Goal: Complete application form: Complete application form

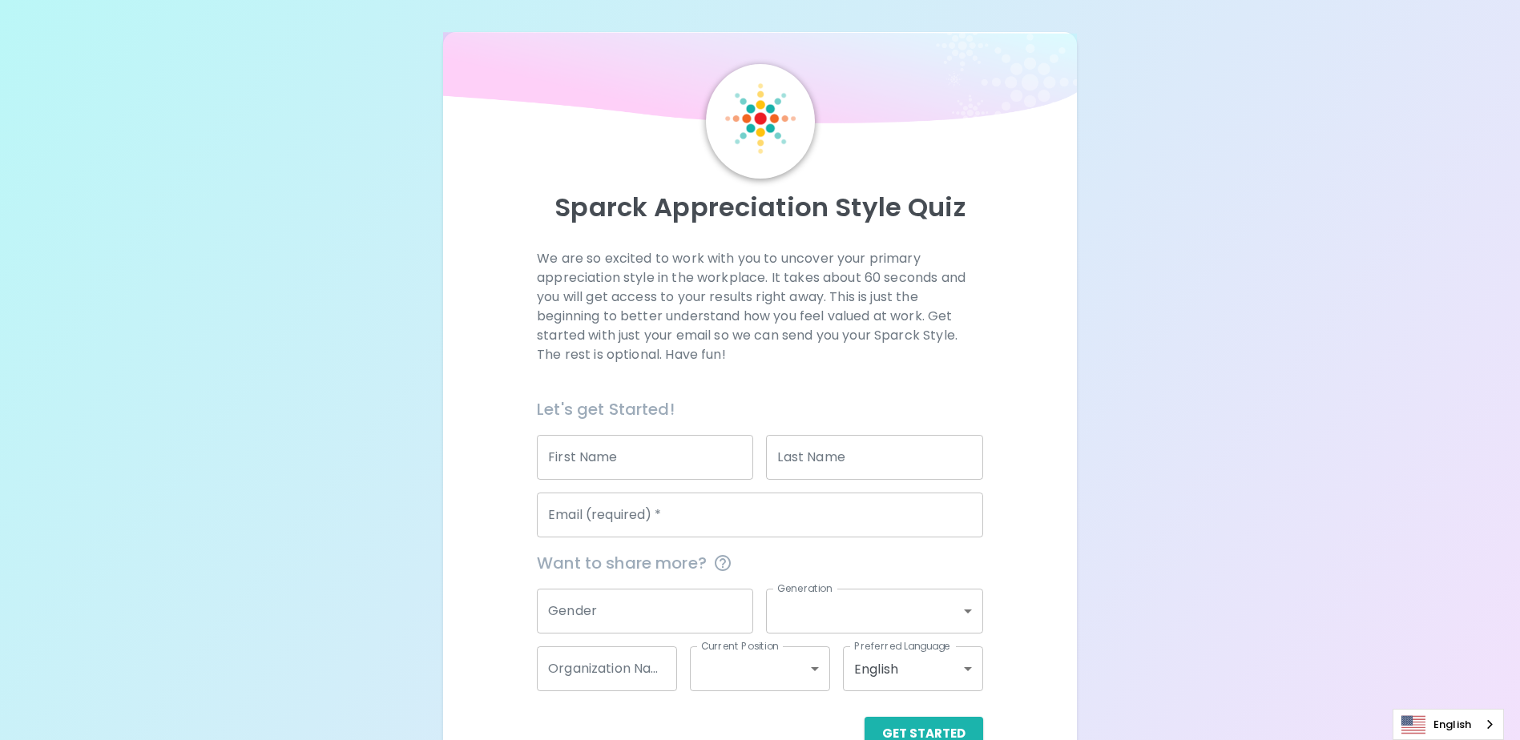
click at [637, 462] on input "First Name" at bounding box center [645, 457] width 216 height 45
type input "[PERSON_NAME]"
type input "[EMAIL_ADDRESS][DOMAIN_NAME]"
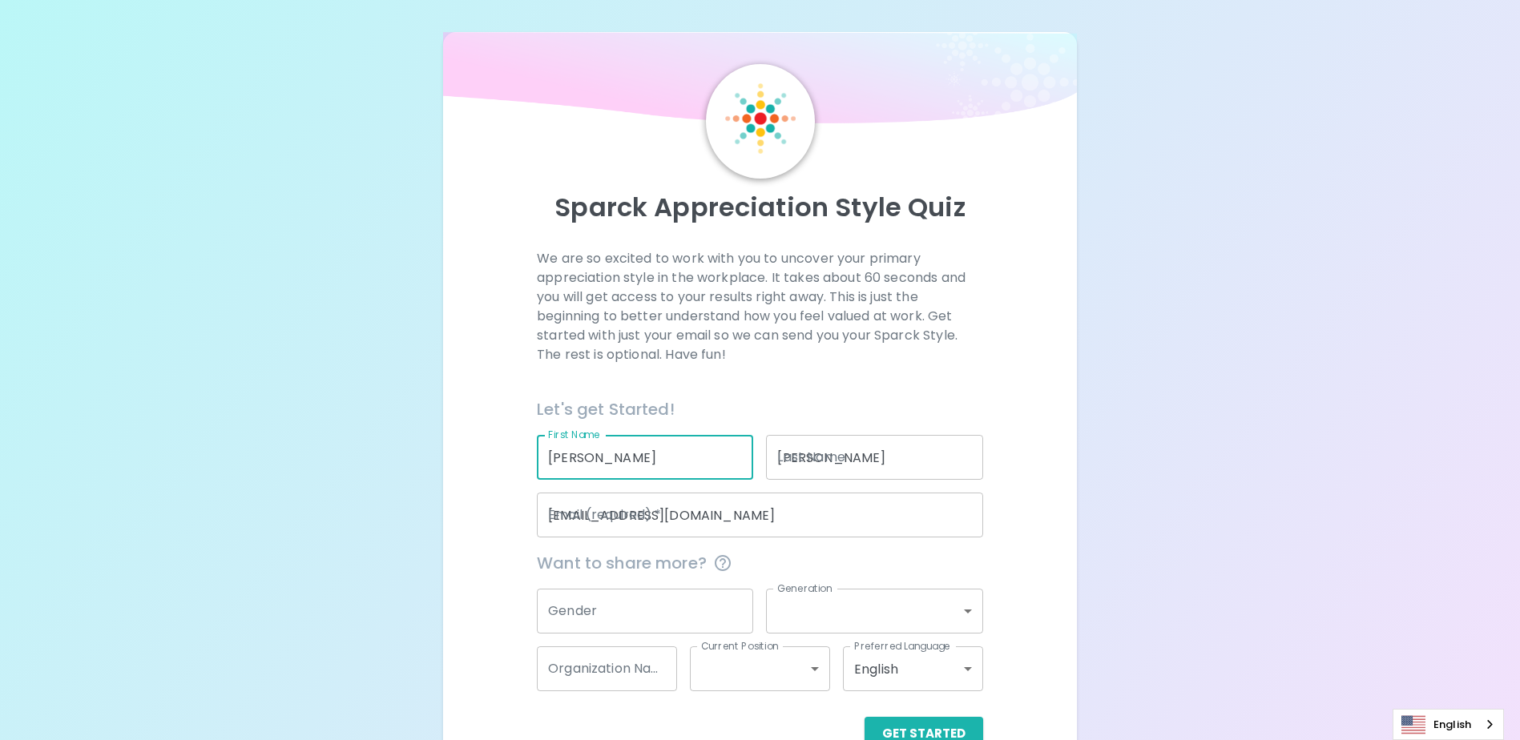
type input "[GEOGRAPHIC_DATA]"
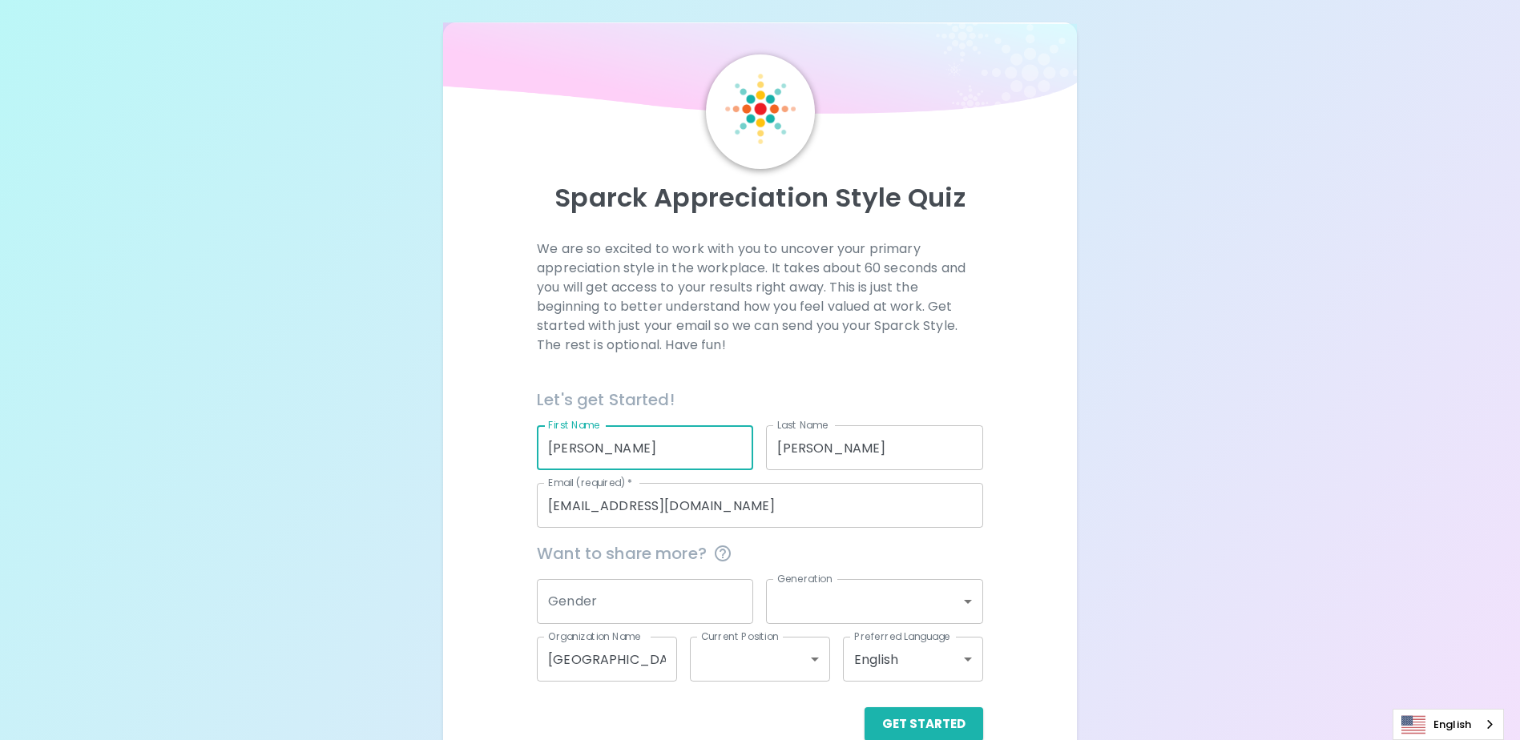
scroll to position [42, 0]
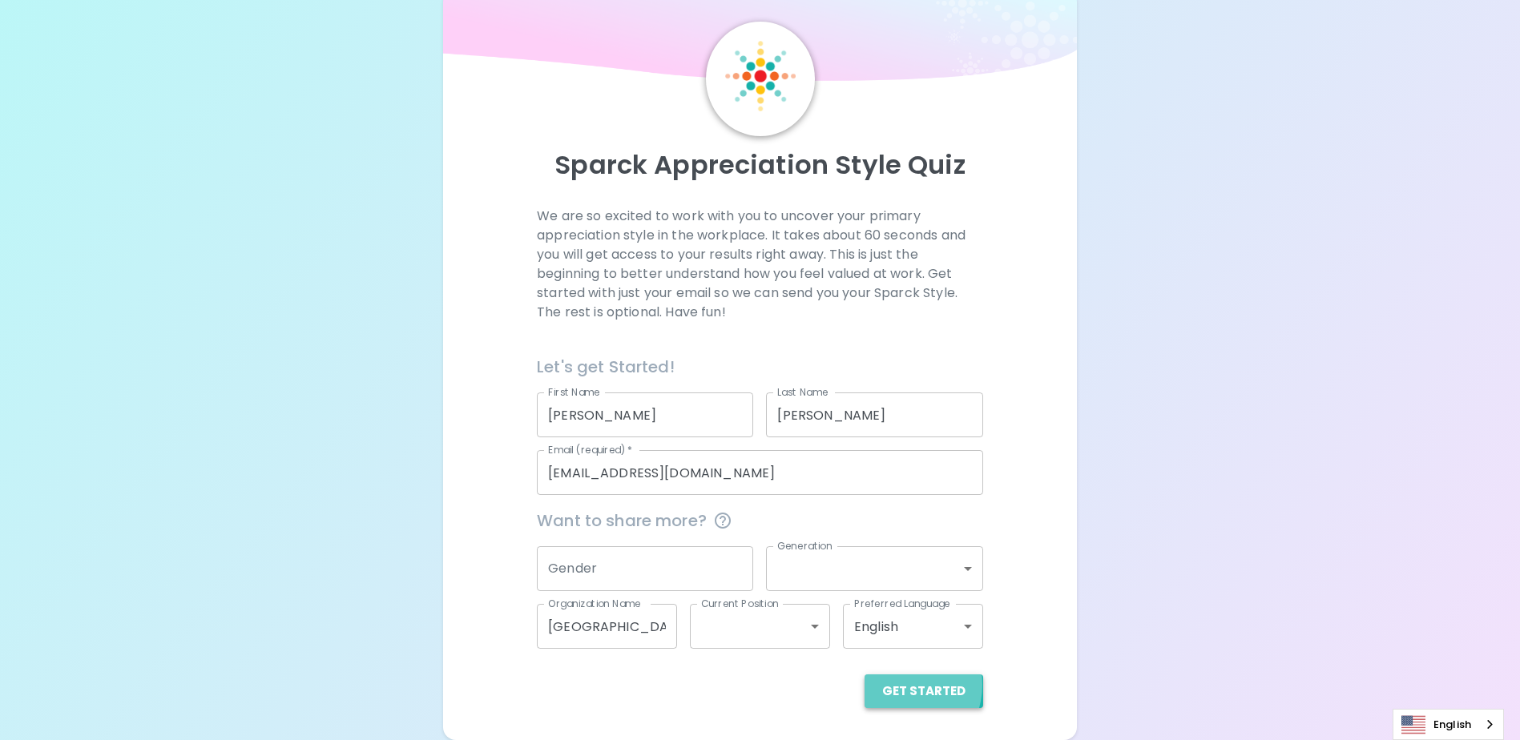
click at [902, 685] on button "Get Started" at bounding box center [924, 692] width 119 height 34
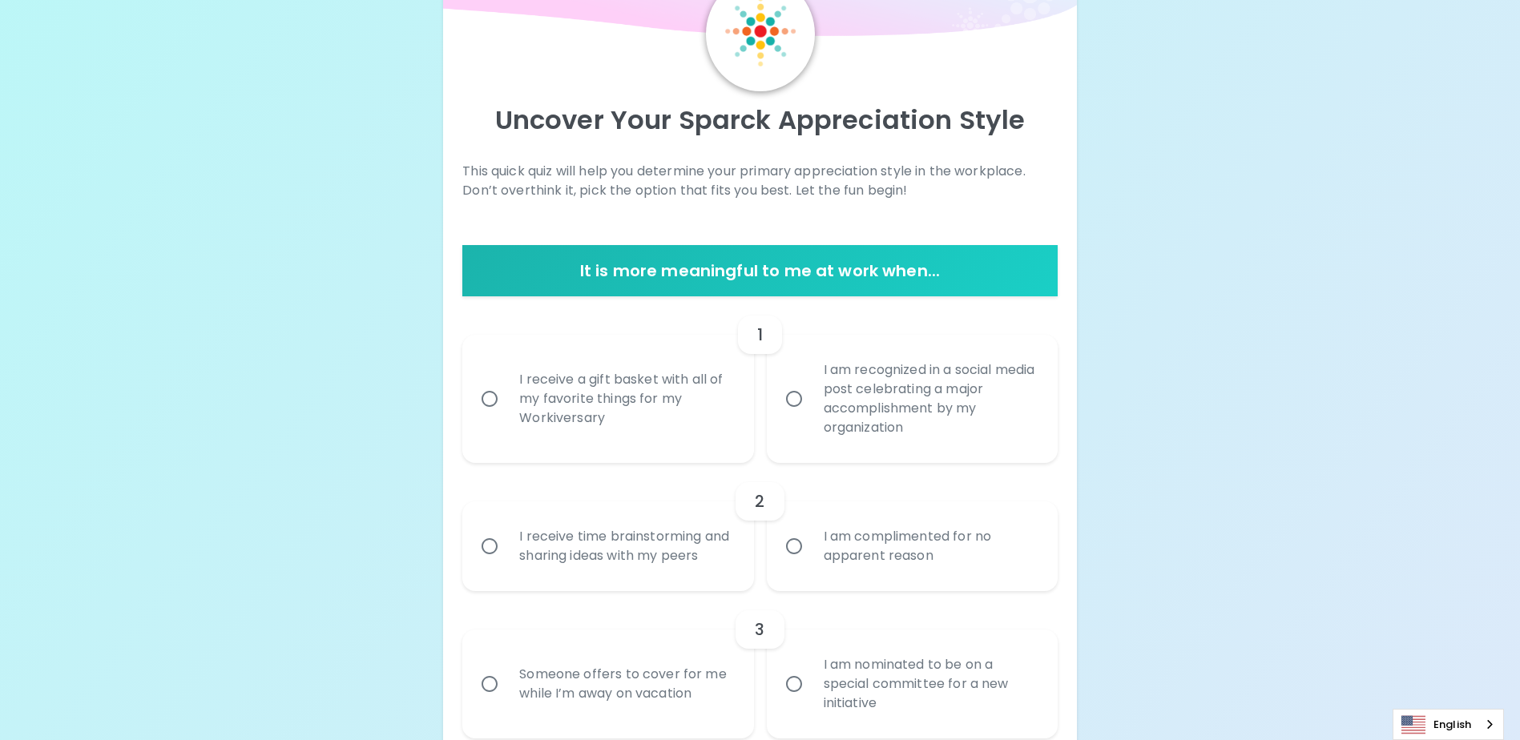
scroll to position [123, 0]
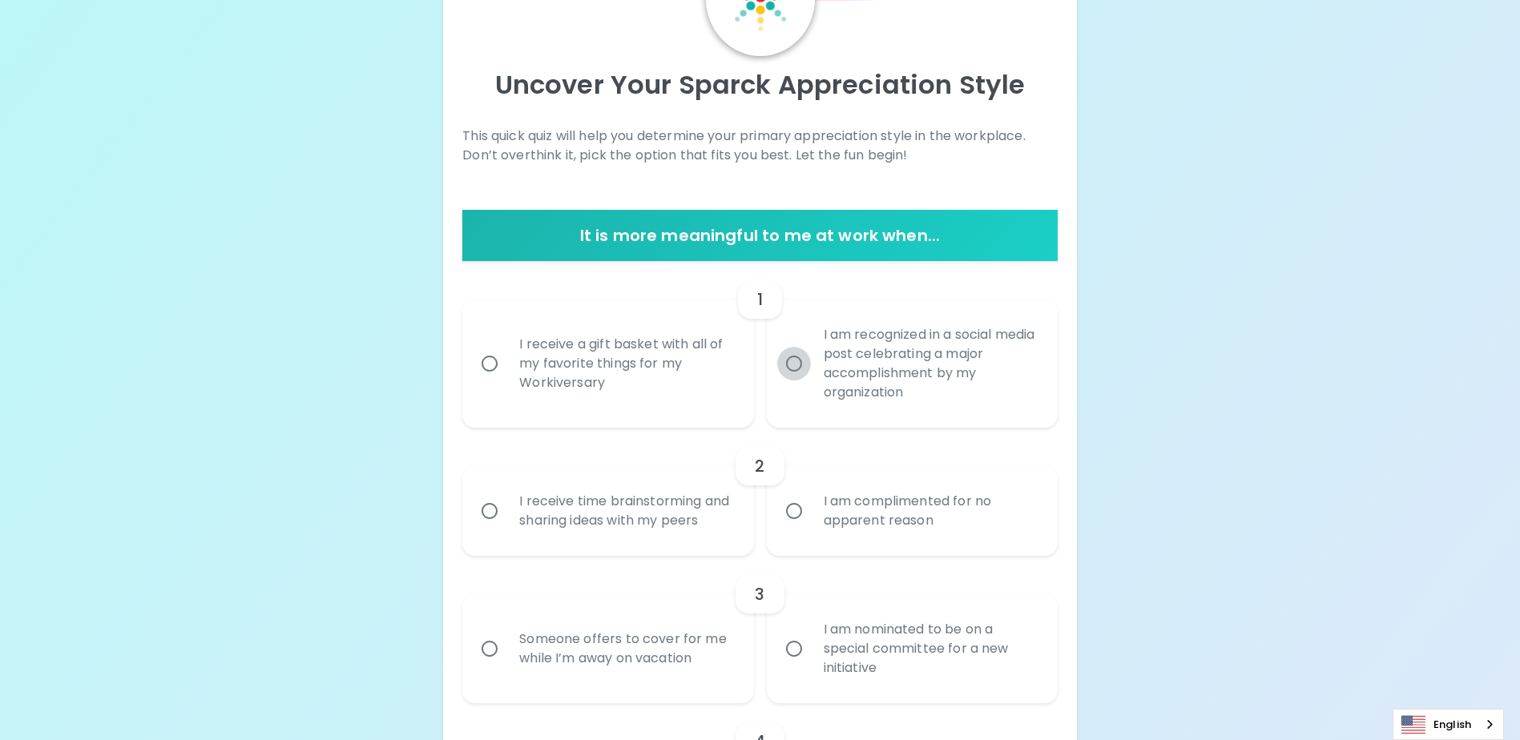
click at [793, 361] on input "I am recognized in a social media post celebrating a major accomplishment by my…" at bounding box center [794, 364] width 34 height 34
radio input "true"
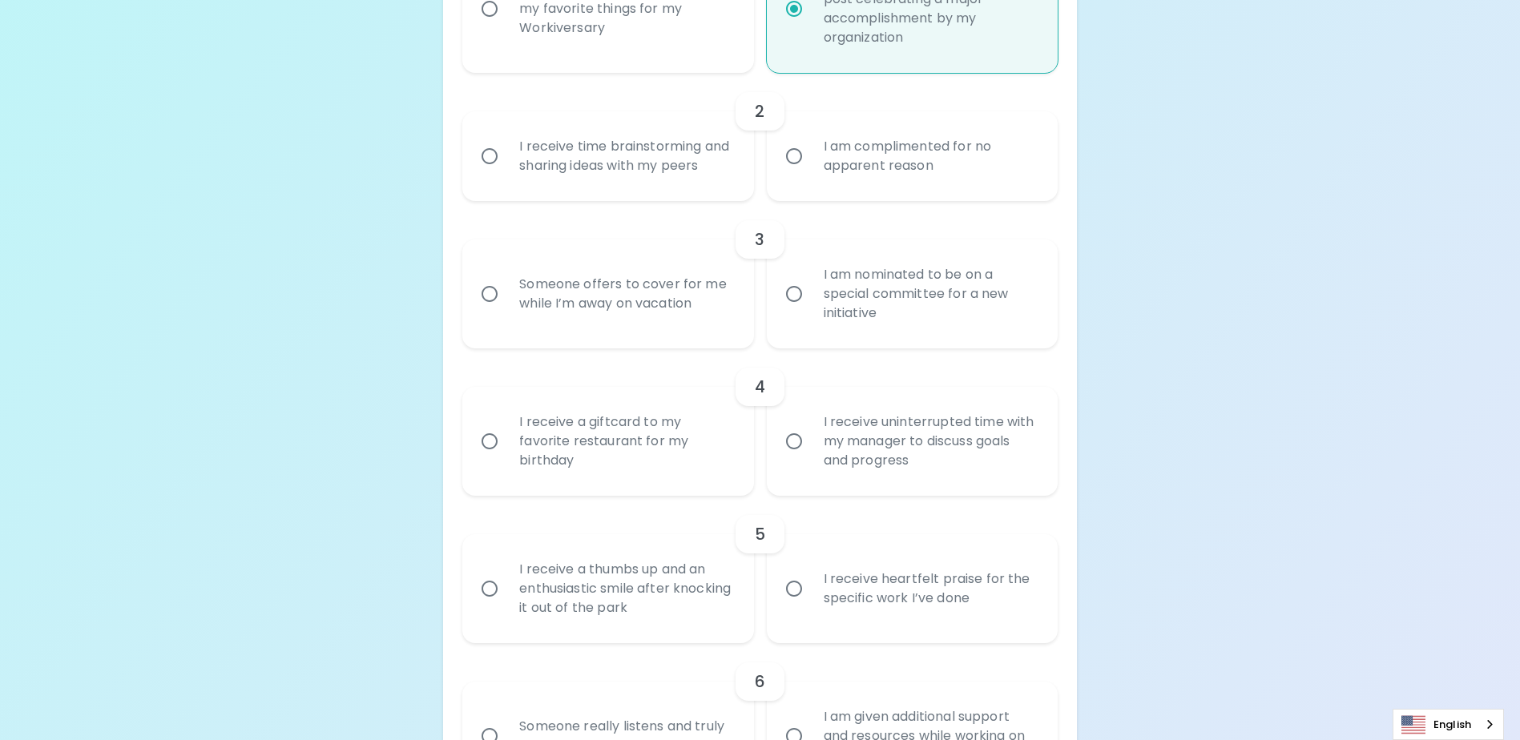
scroll to position [491, 0]
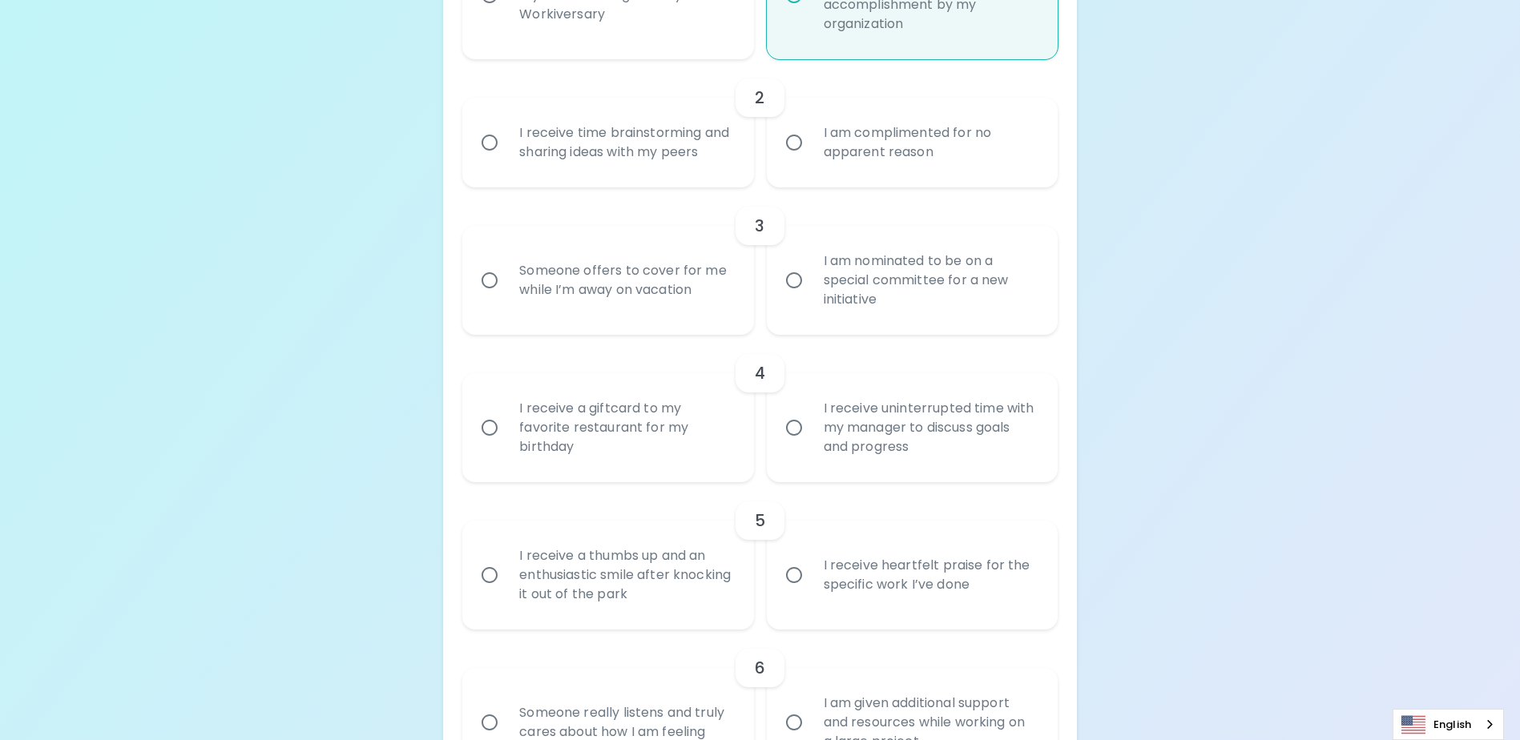
click at [490, 148] on input "I receive time brainstorming and sharing ideas with my peers" at bounding box center [490, 143] width 34 height 34
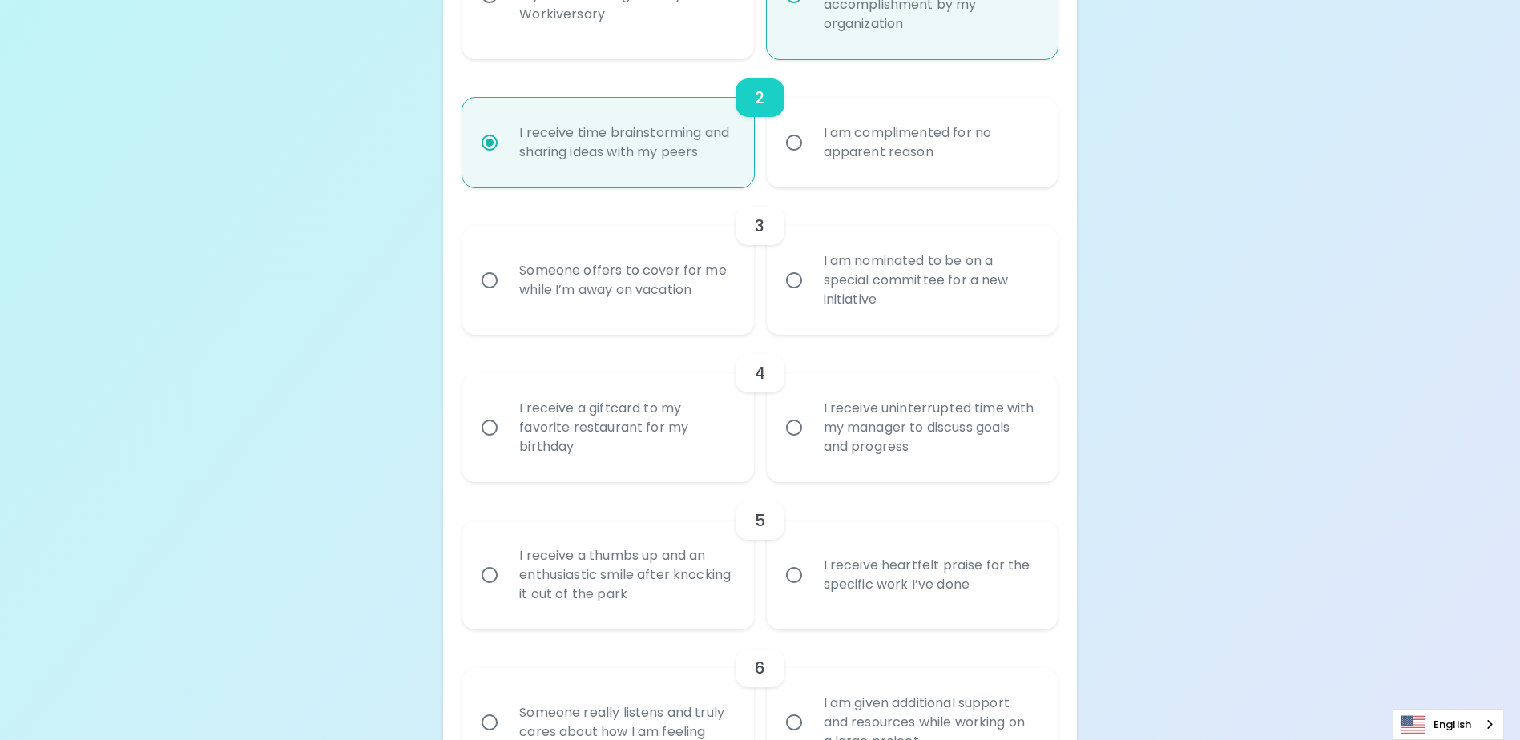
scroll to position [619, 0]
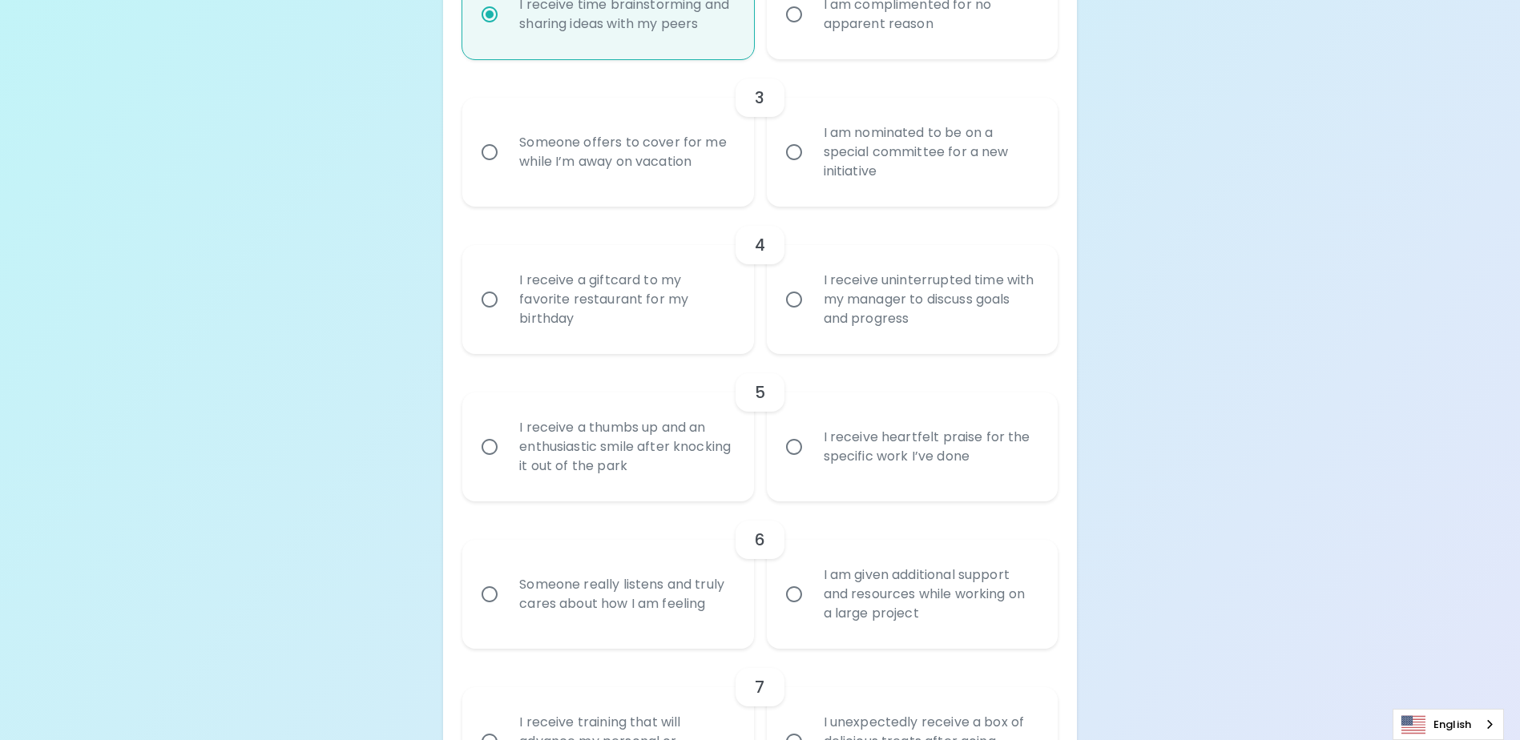
radio input "true"
click at [498, 169] on input "Someone offers to cover for me while I’m away on vacation" at bounding box center [490, 152] width 34 height 34
radio input "false"
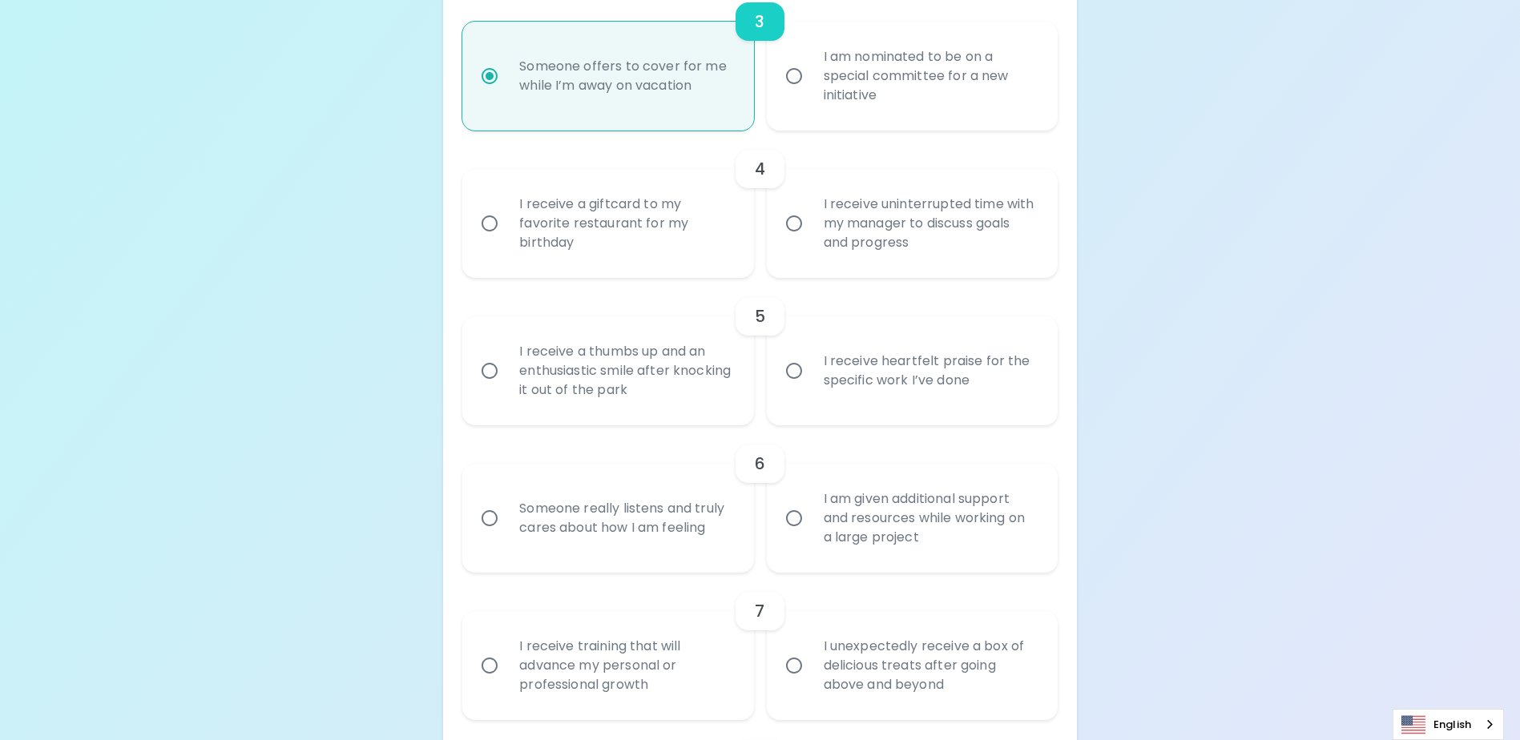
scroll to position [748, 0]
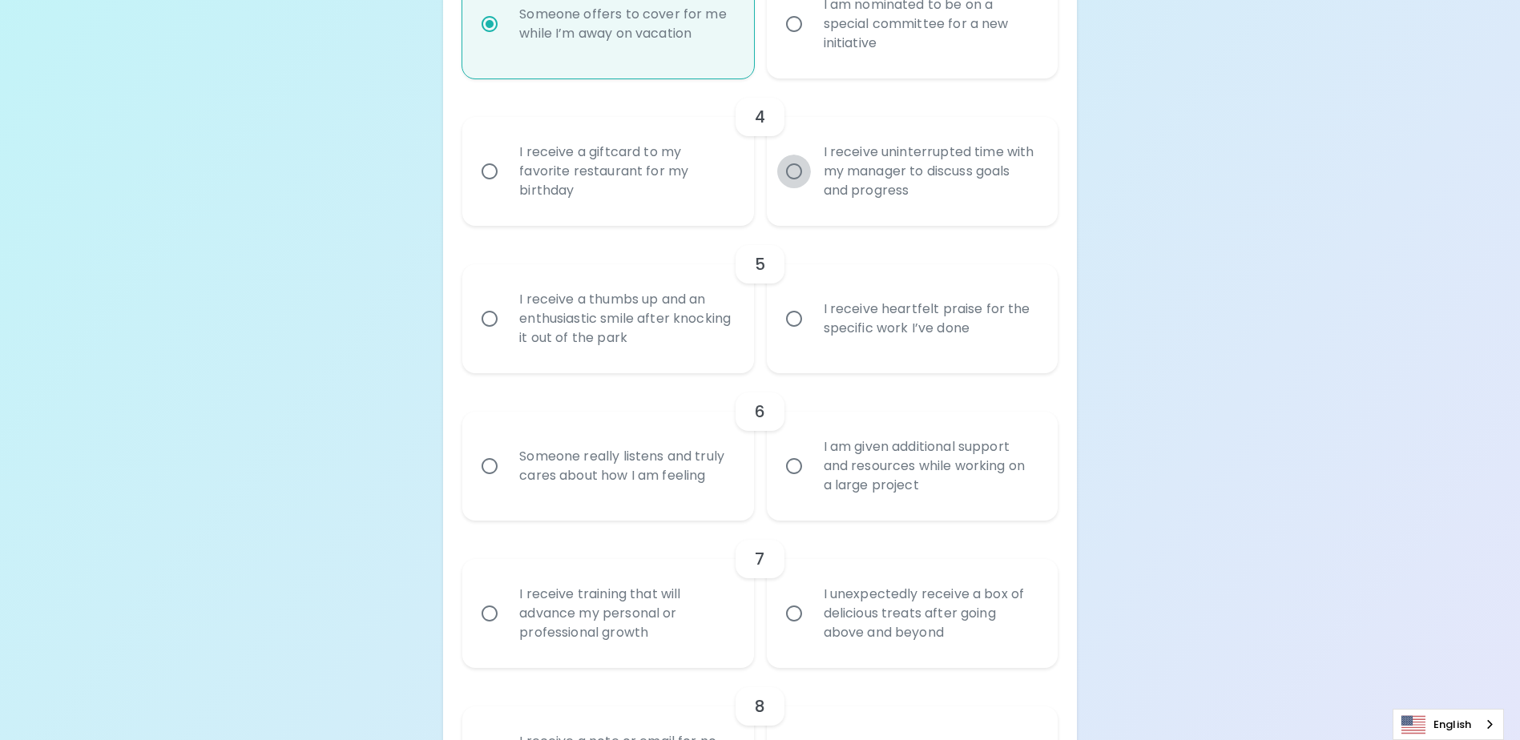
radio input "true"
click at [794, 188] on input "I receive uninterrupted time with my manager to discuss goals and progress" at bounding box center [794, 172] width 34 height 34
radio input "false"
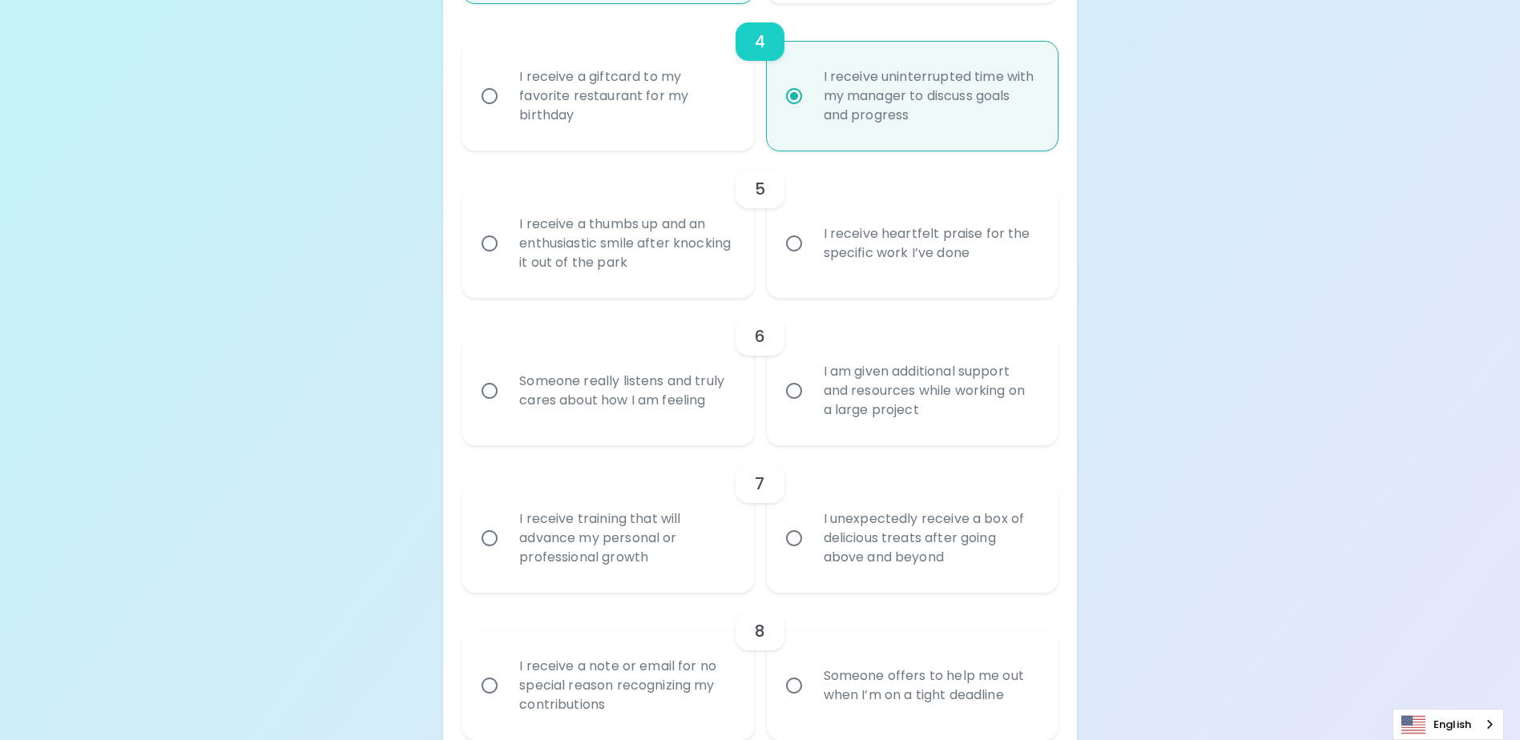
scroll to position [876, 0]
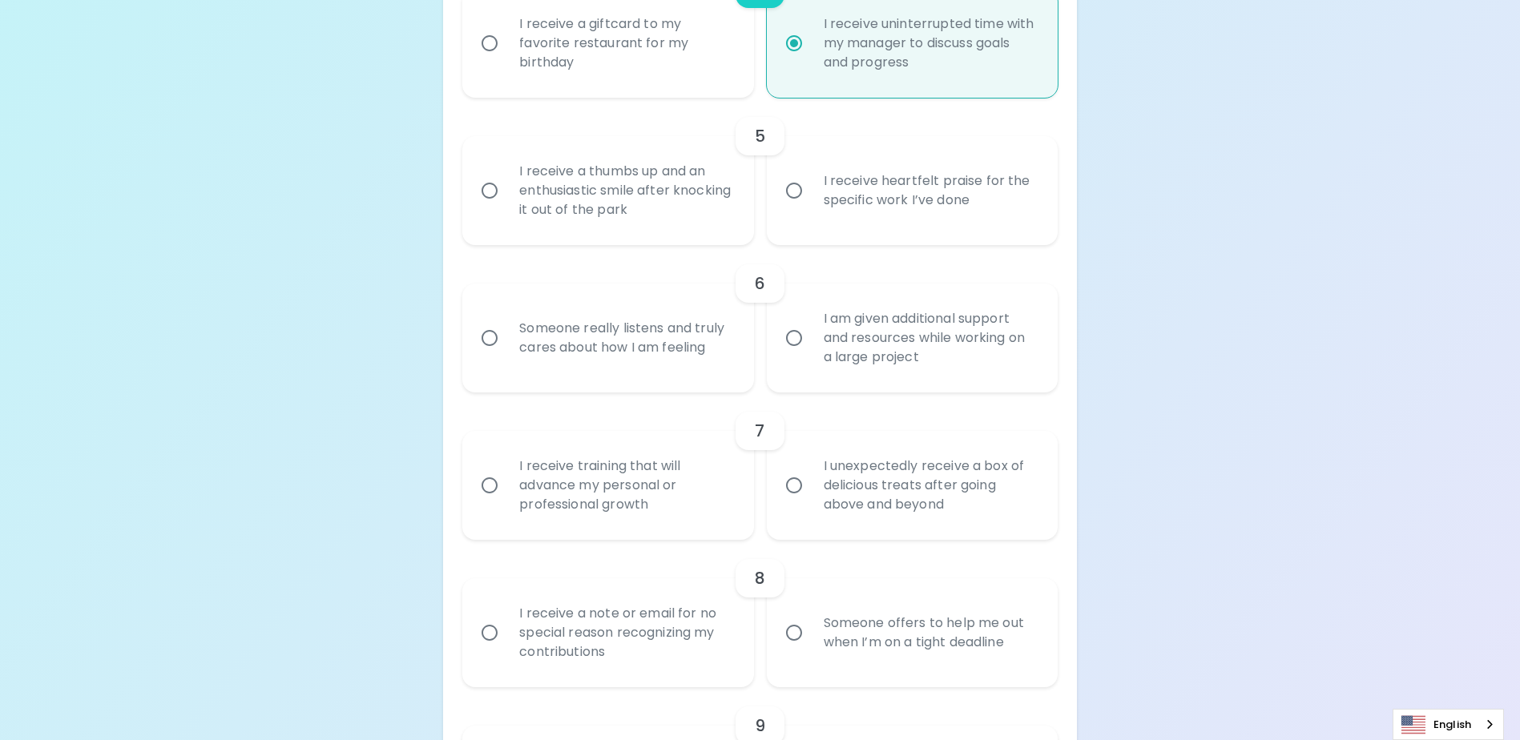
radio input "true"
click at [791, 207] on input "I receive heartfelt praise for the specific work I’ve done" at bounding box center [794, 191] width 34 height 34
radio input "false"
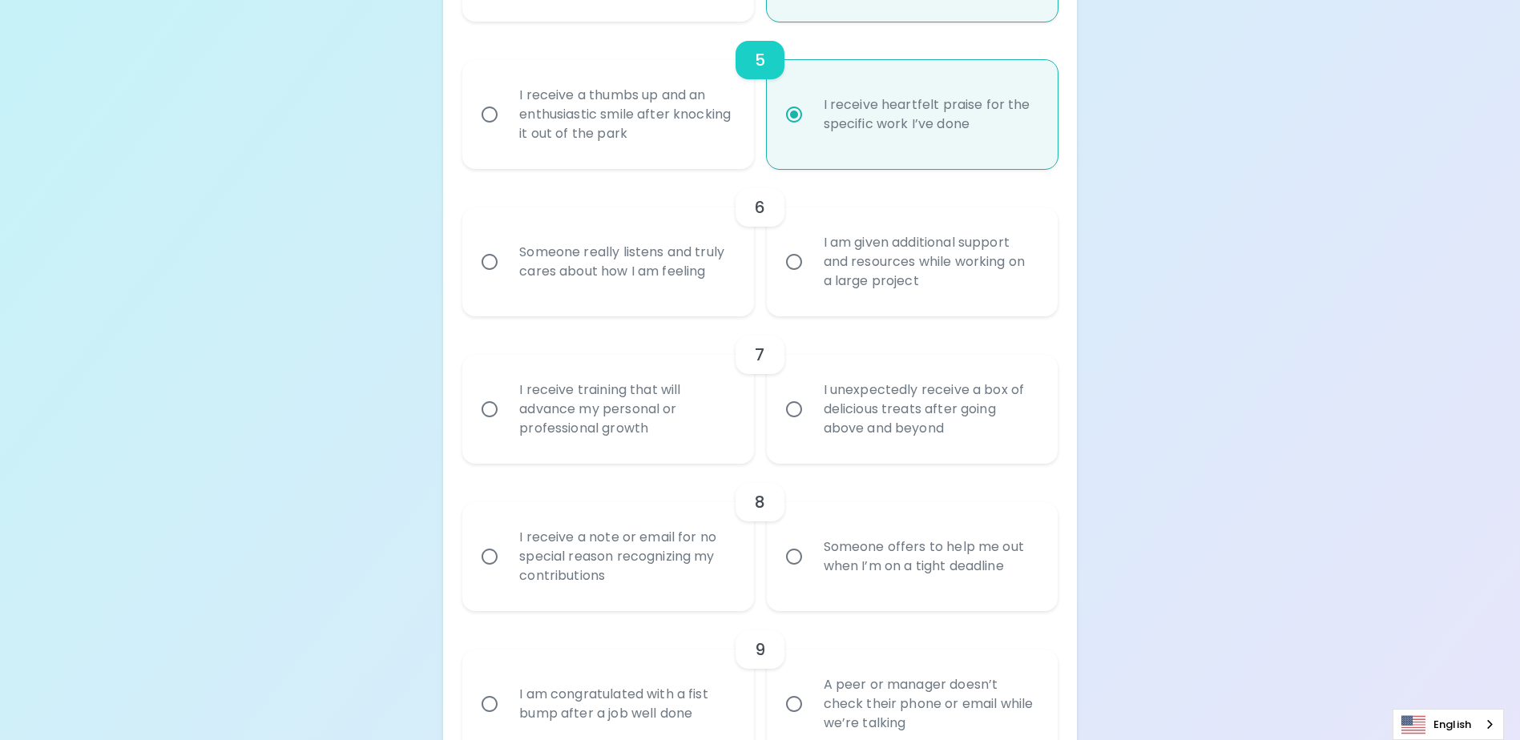
scroll to position [1004, 0]
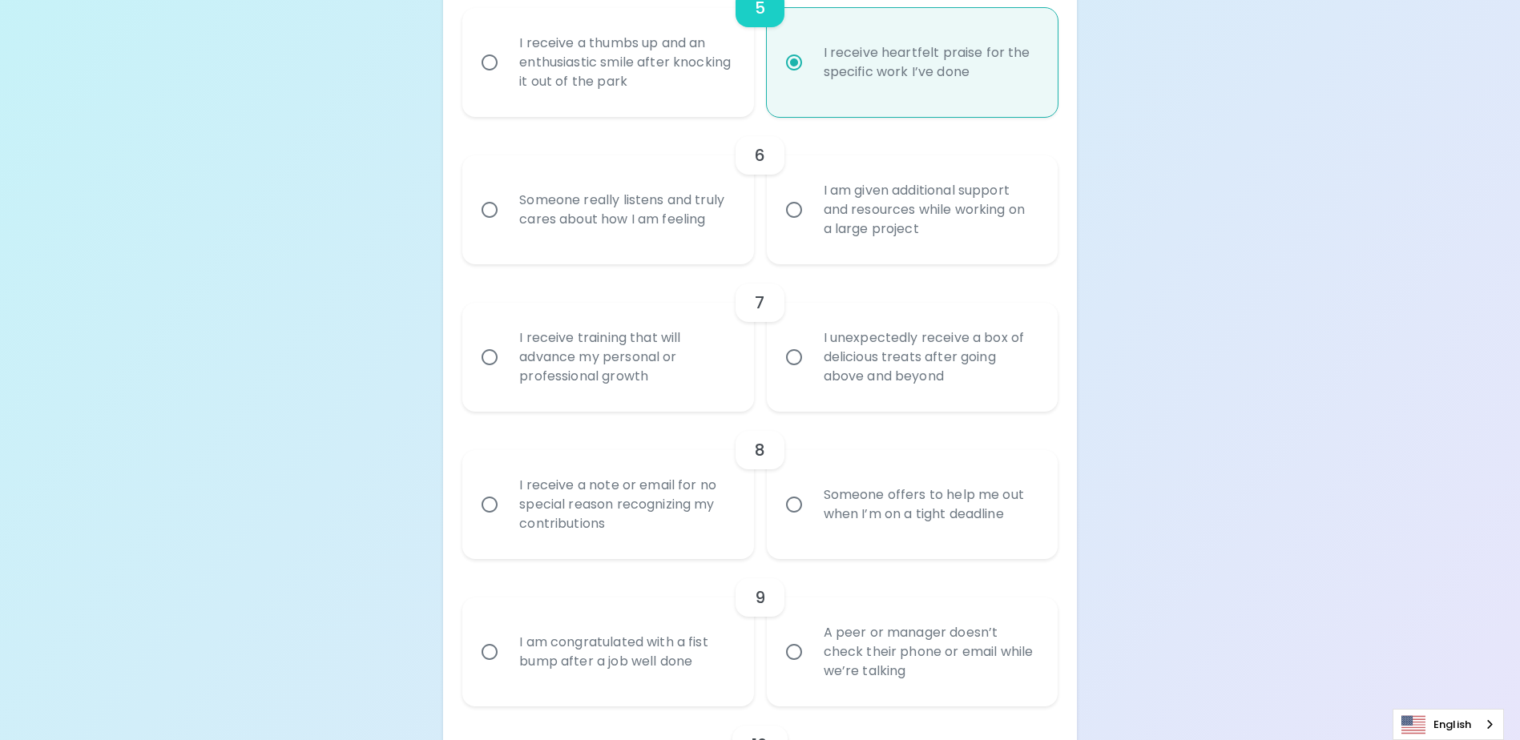
radio input "true"
click at [487, 227] on input "Someone really listens and truly cares about how I am feeling" at bounding box center [490, 210] width 34 height 34
radio input "false"
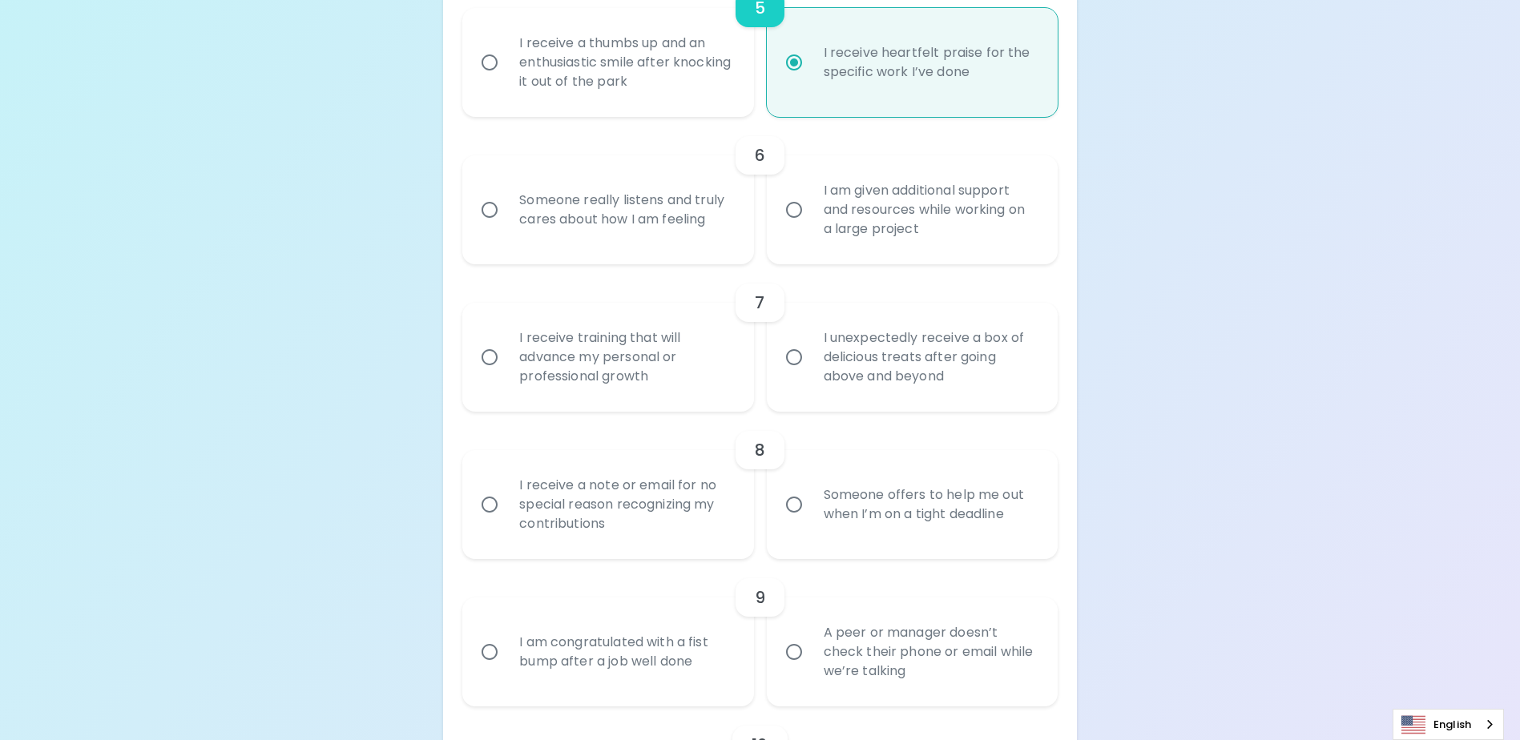
radio input "false"
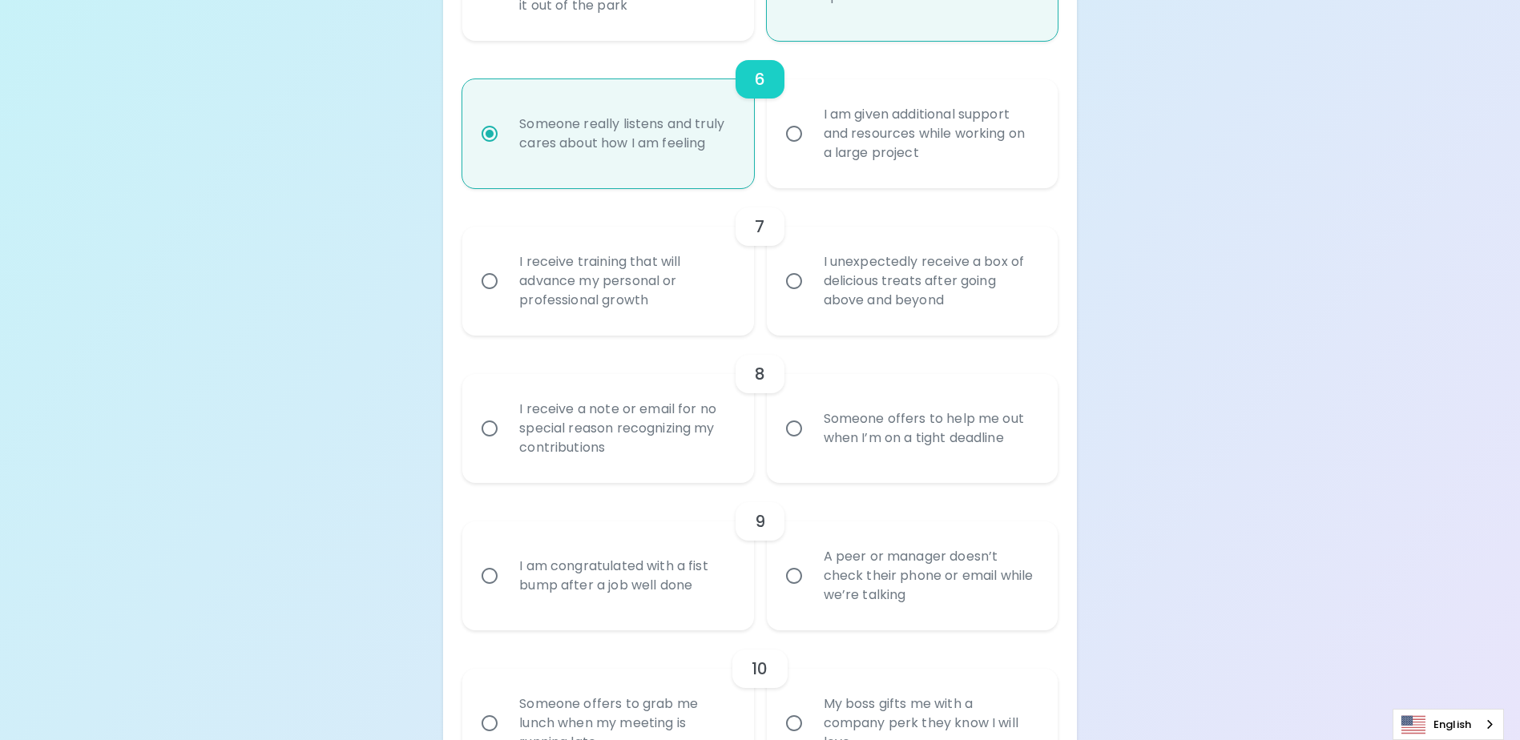
scroll to position [1132, 0]
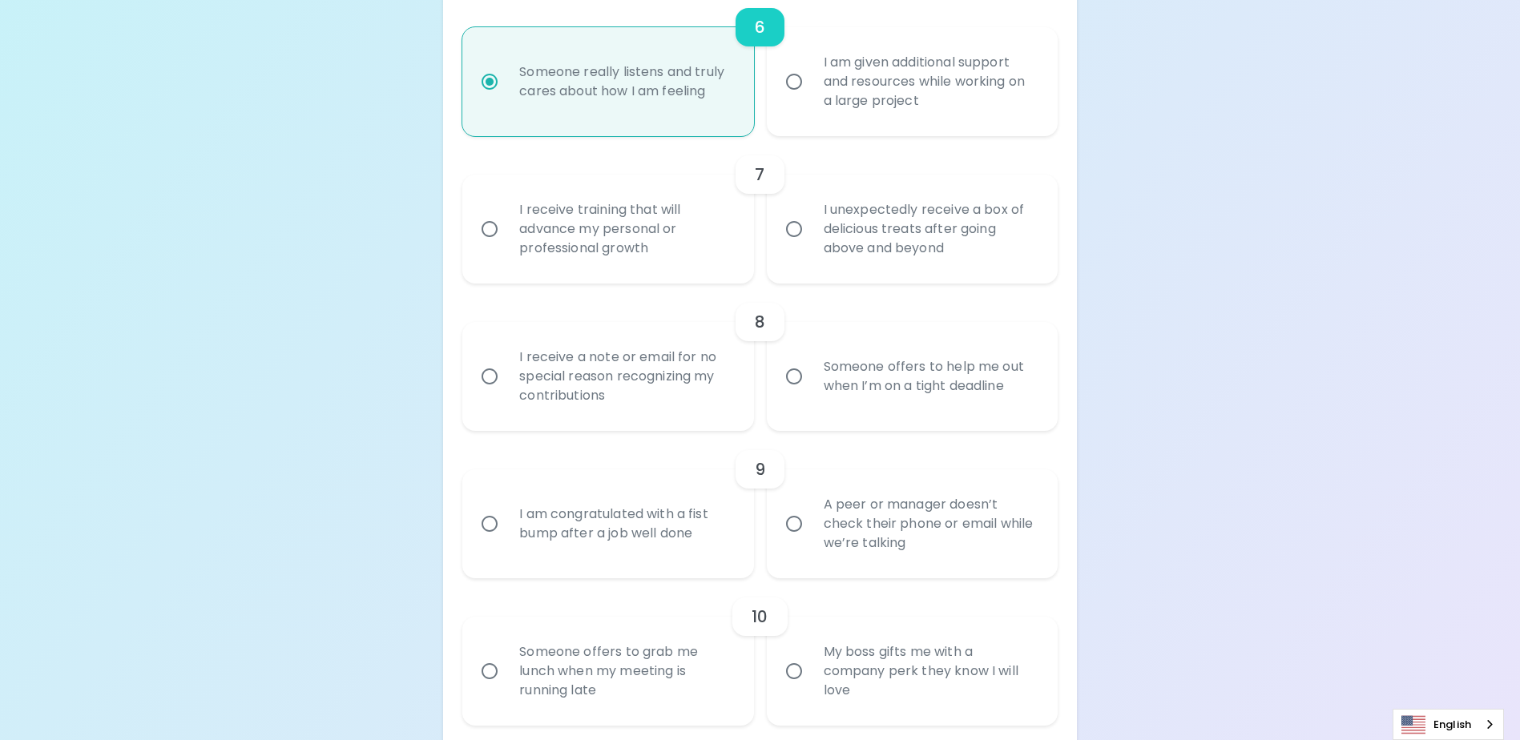
radio input "true"
click at [487, 246] on input "I receive training that will advance my personal or professional growth" at bounding box center [490, 229] width 34 height 34
radio input "false"
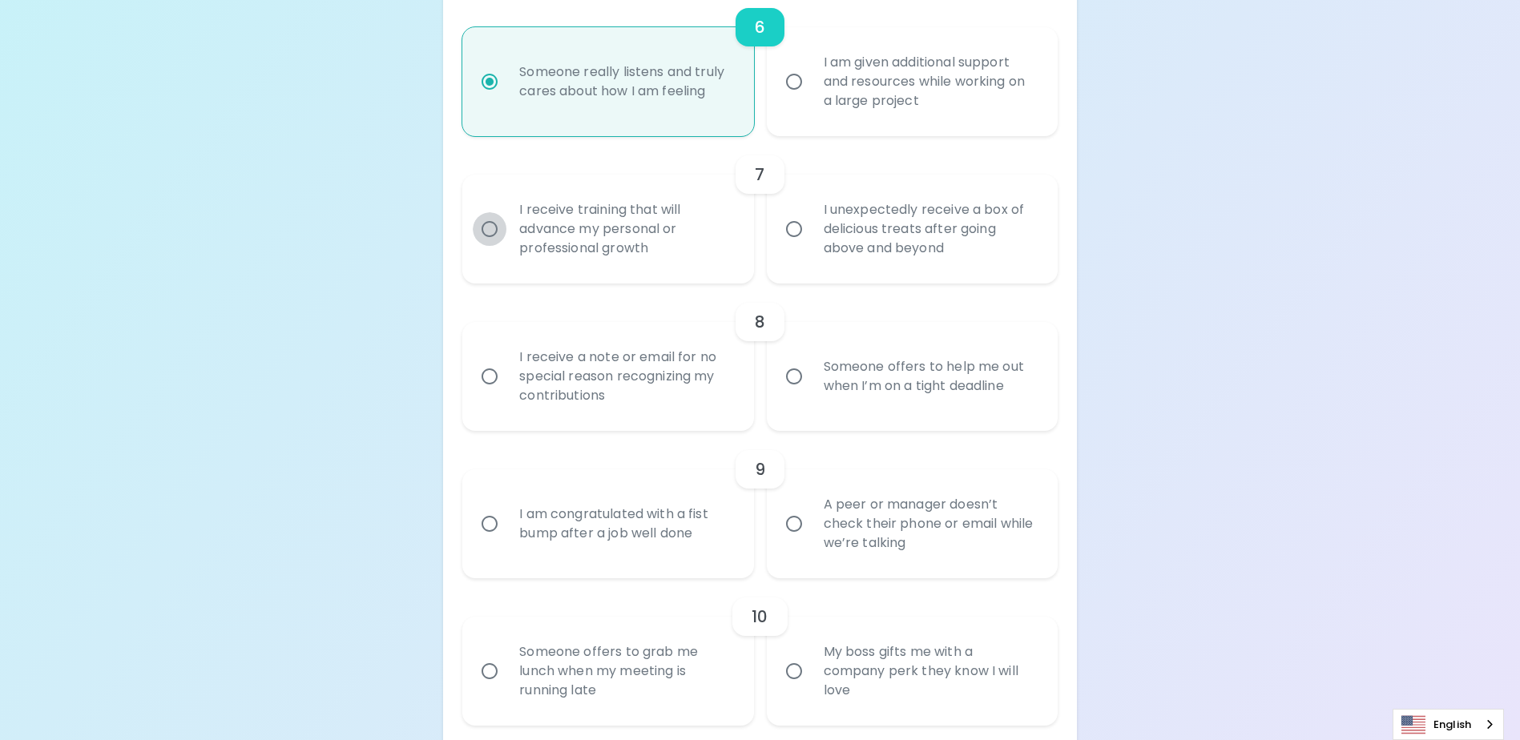
radio input "false"
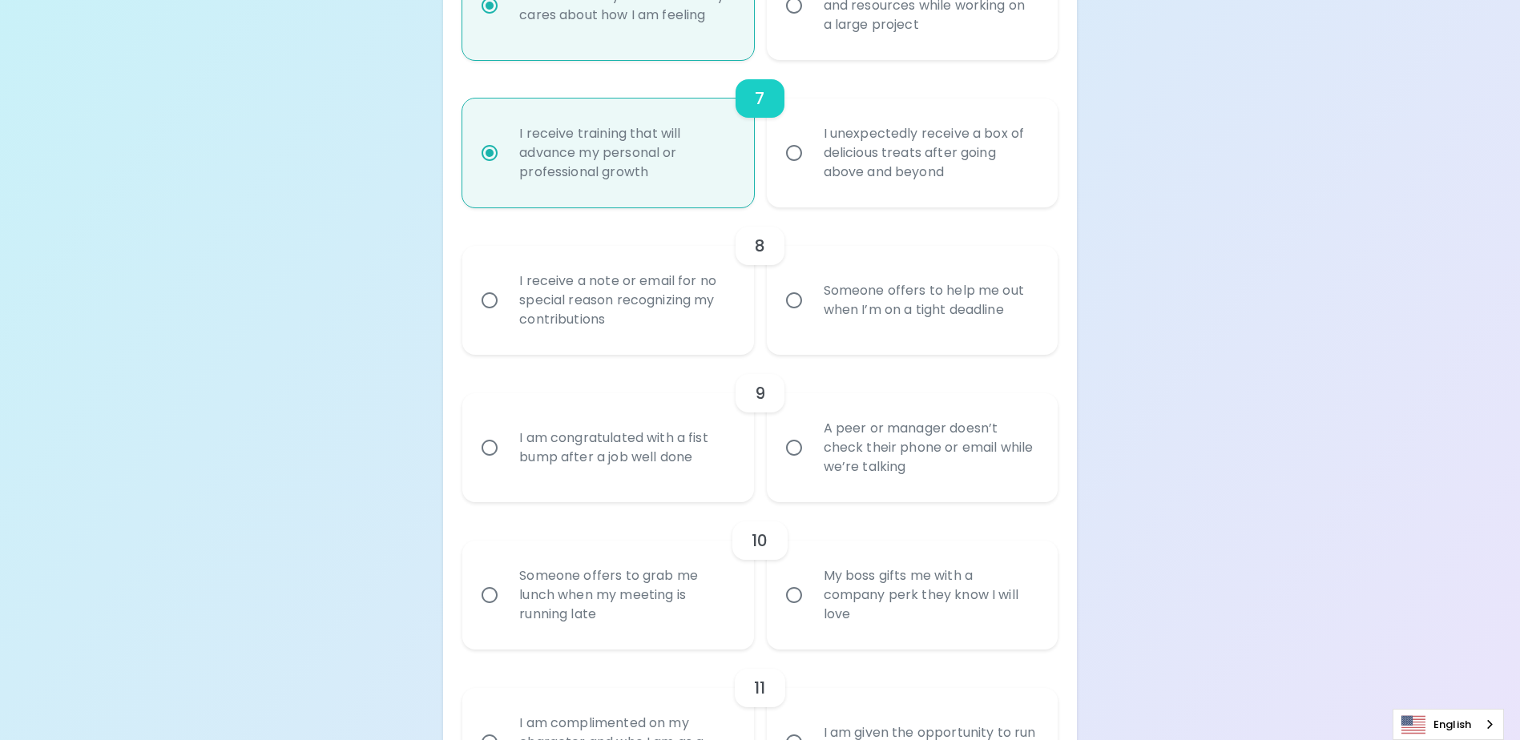
scroll to position [1261, 0]
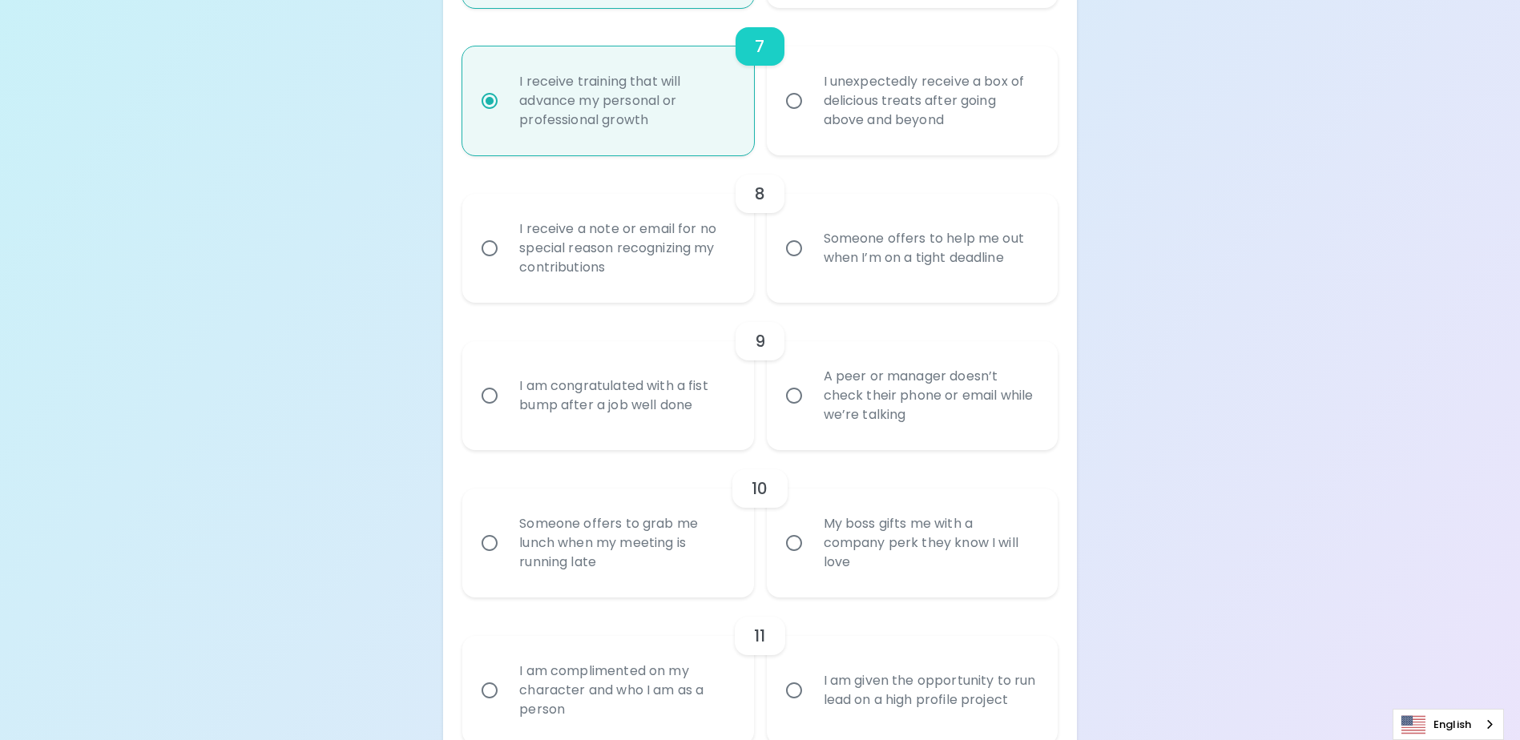
radio input "true"
click at [498, 265] on input "I receive a note or email for no special reason recognizing my contributions" at bounding box center [490, 249] width 34 height 34
radio input "false"
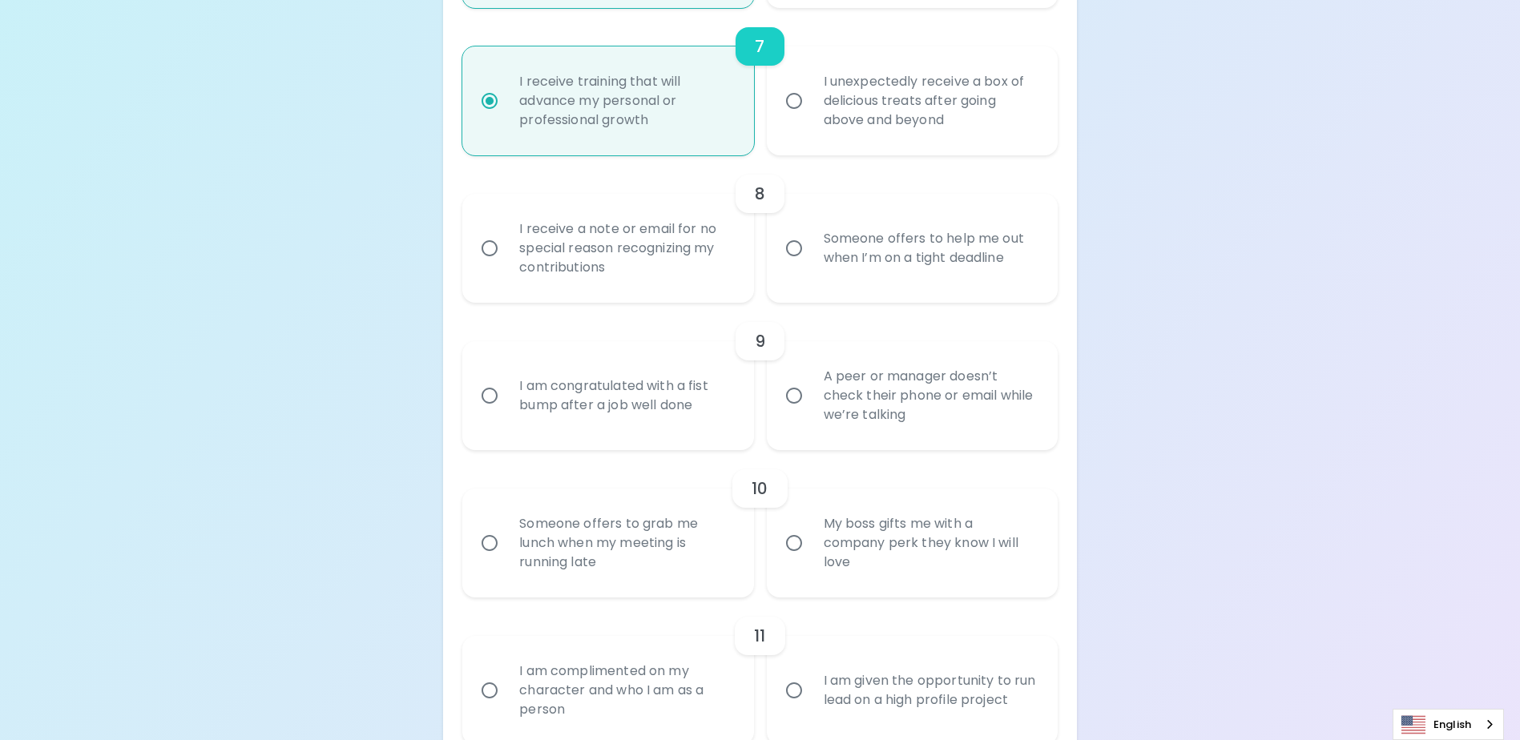
radio input "false"
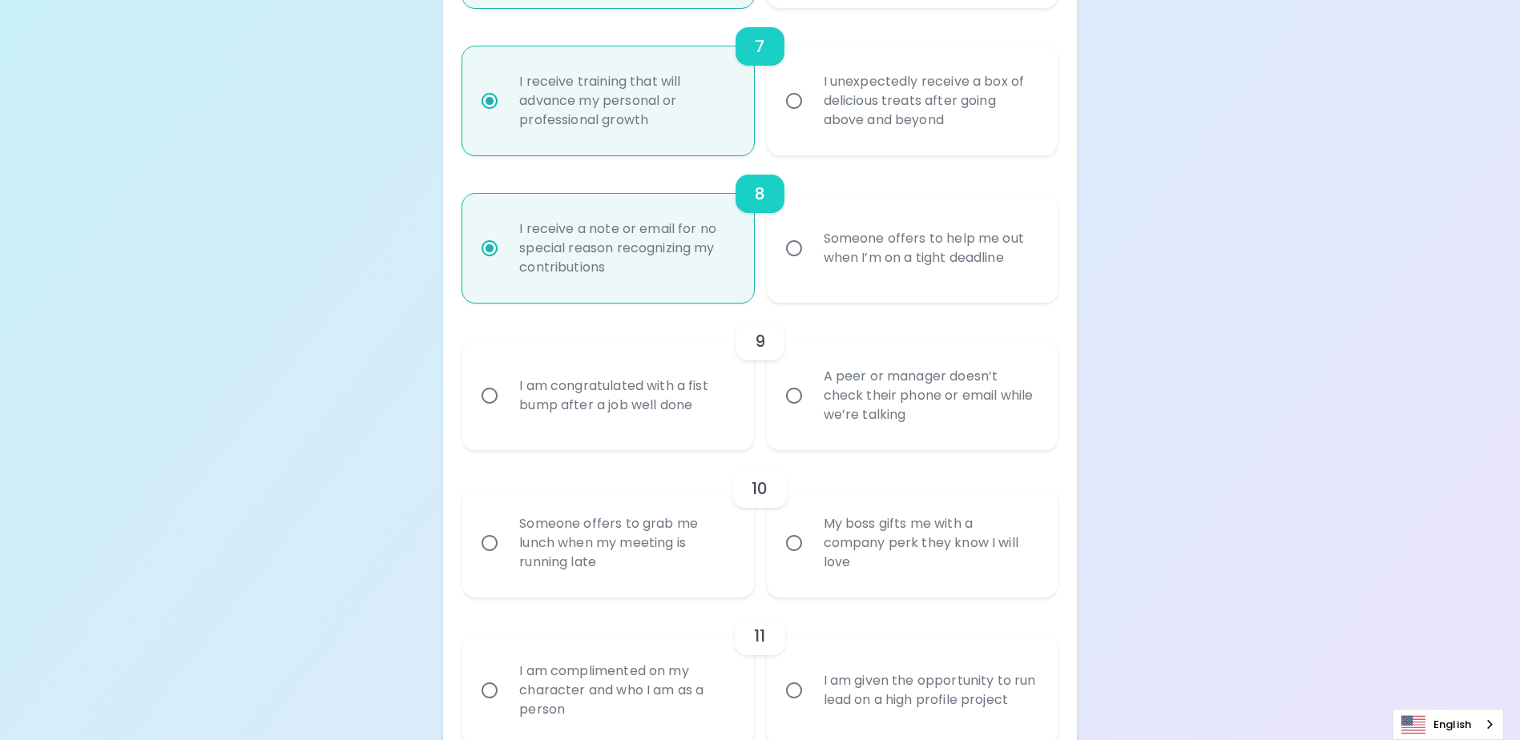
scroll to position [1389, 0]
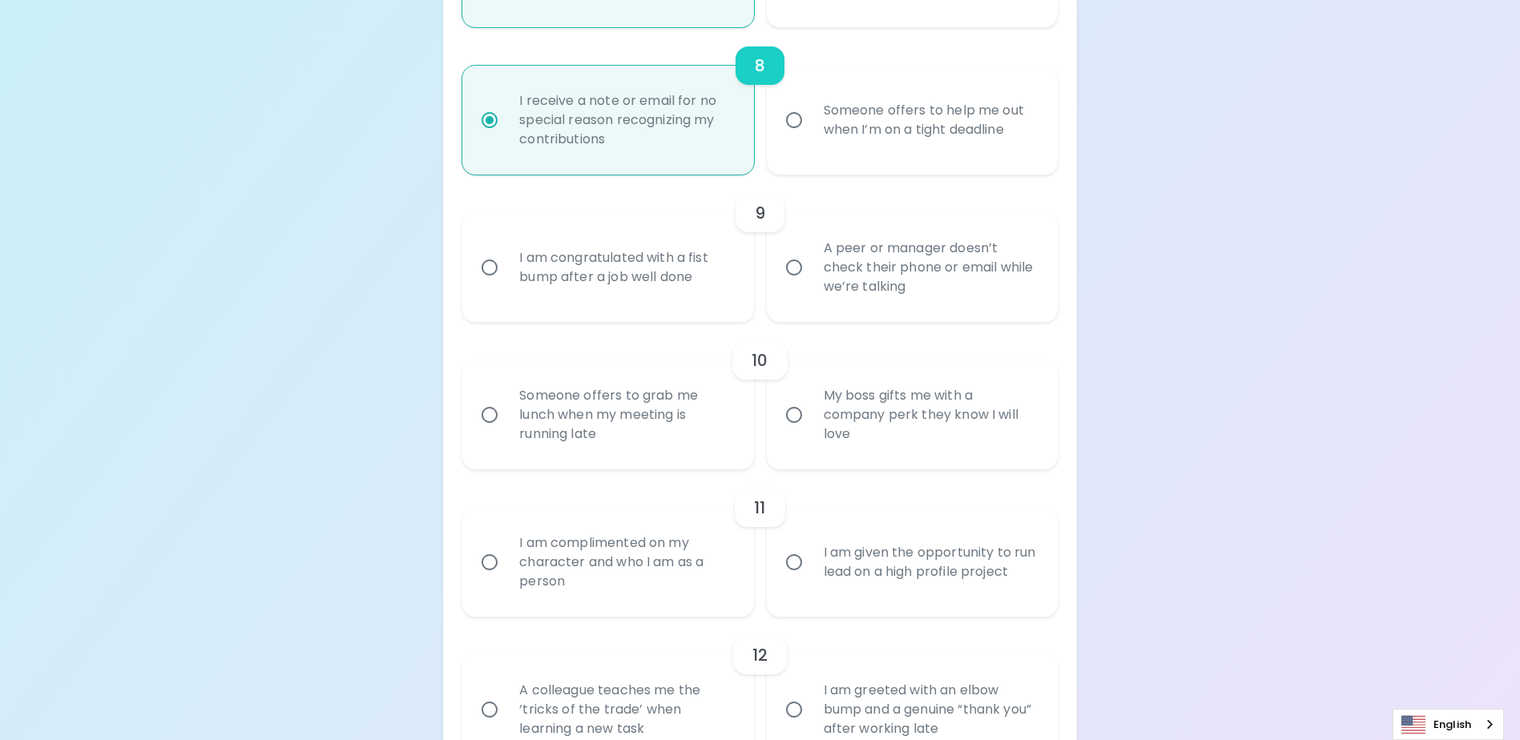
radio input "true"
drag, startPoint x: 1271, startPoint y: 98, endPoint x: 1265, endPoint y: 137, distance: 39.7
click at [487, 284] on input "I am congratulated with a fist bump after a job well done" at bounding box center [490, 268] width 34 height 34
radio input "false"
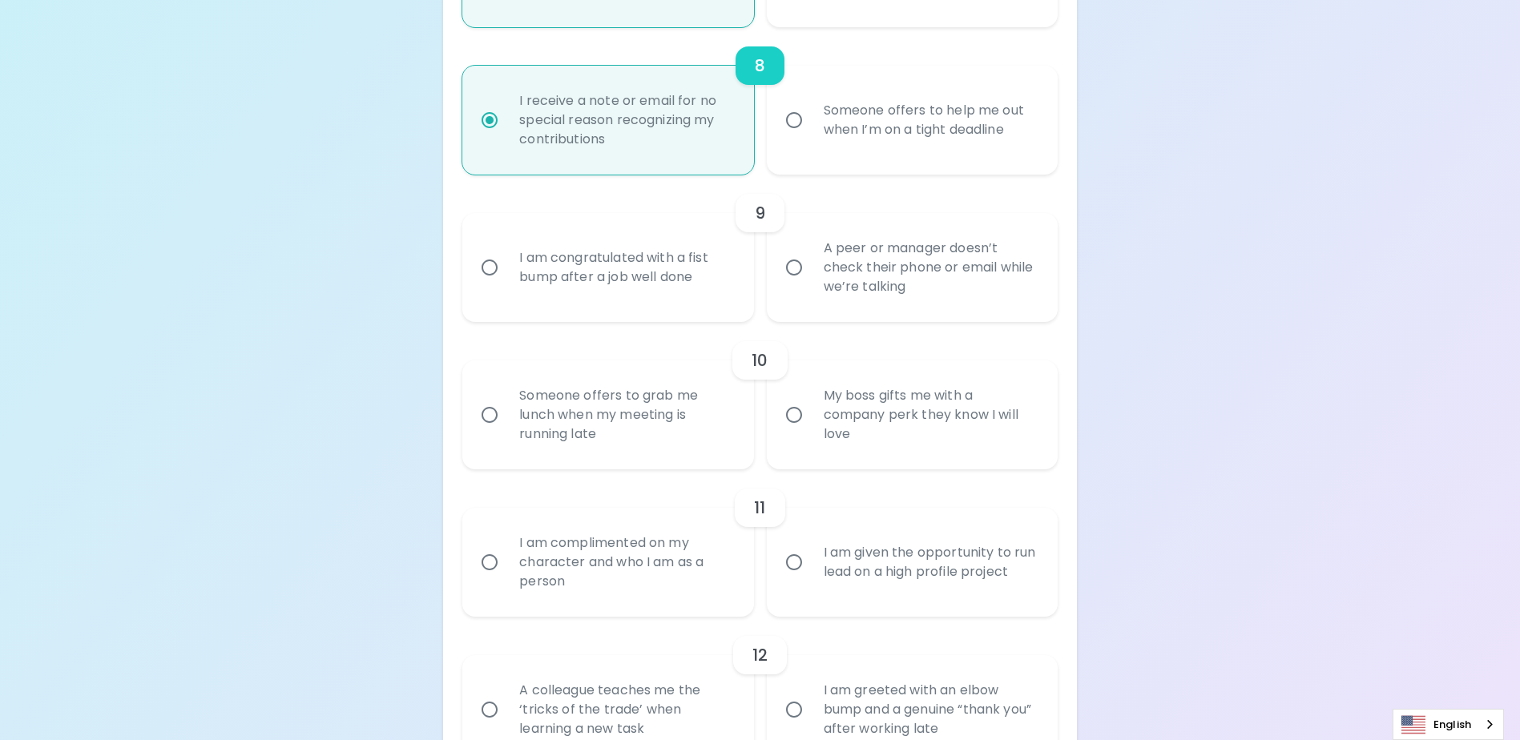
radio input "false"
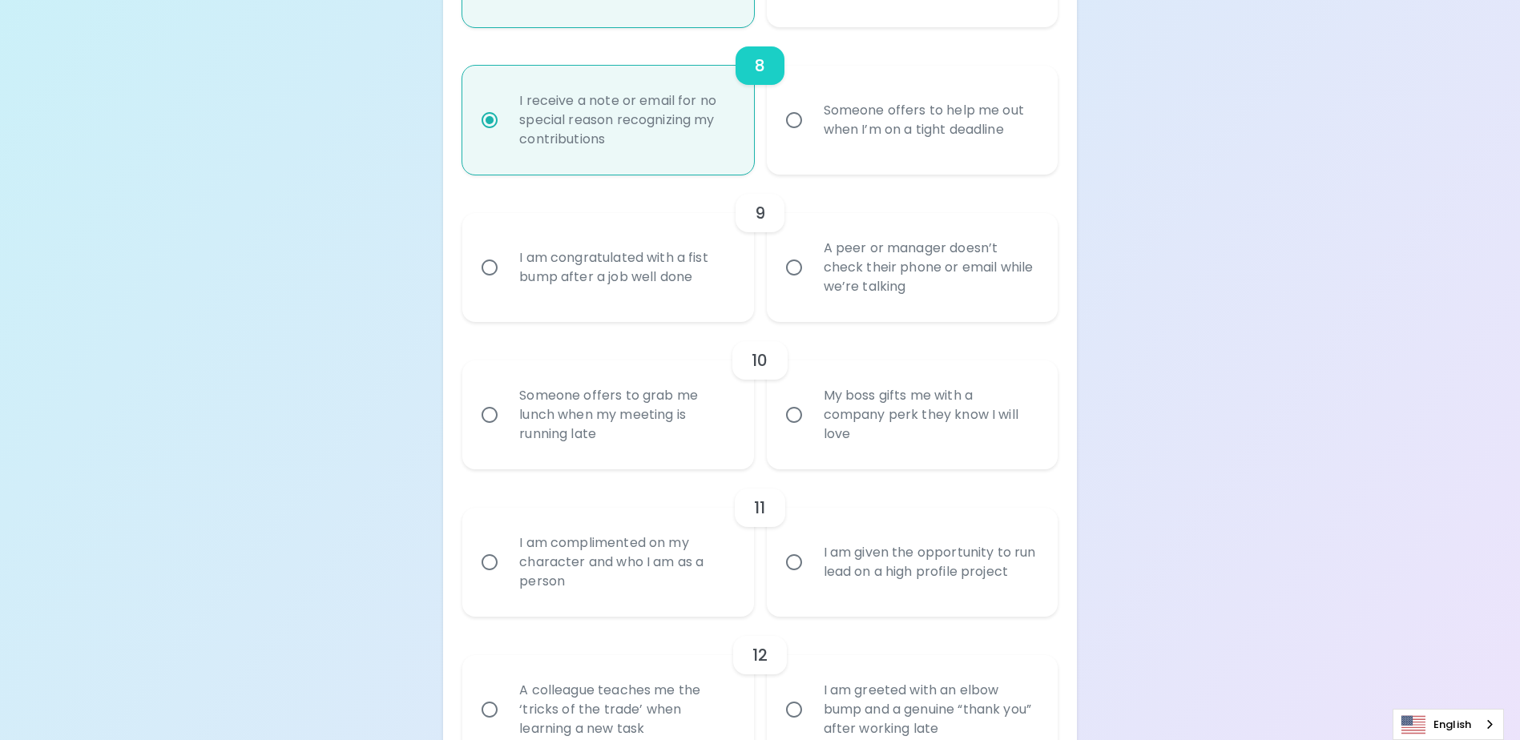
radio input "false"
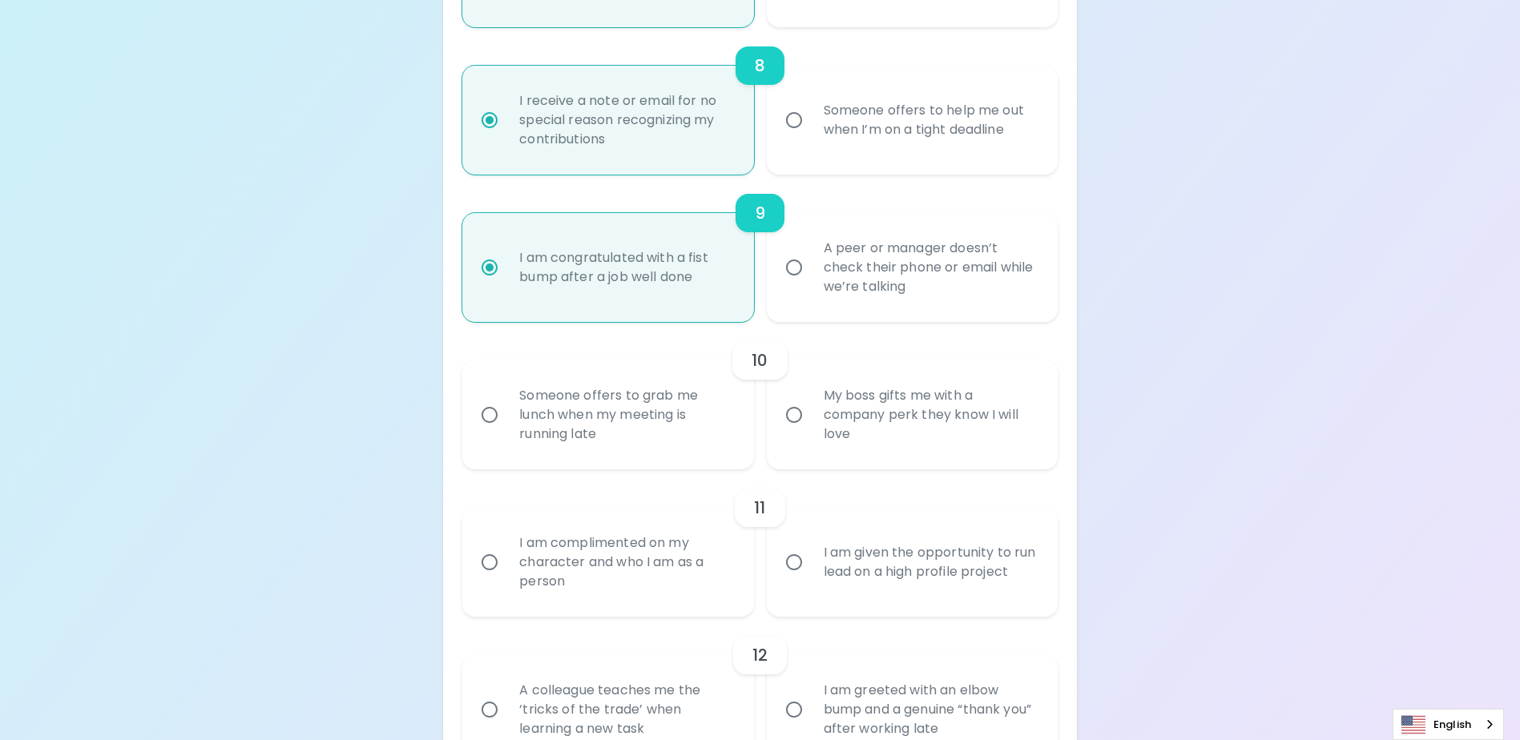
scroll to position [1517, 0]
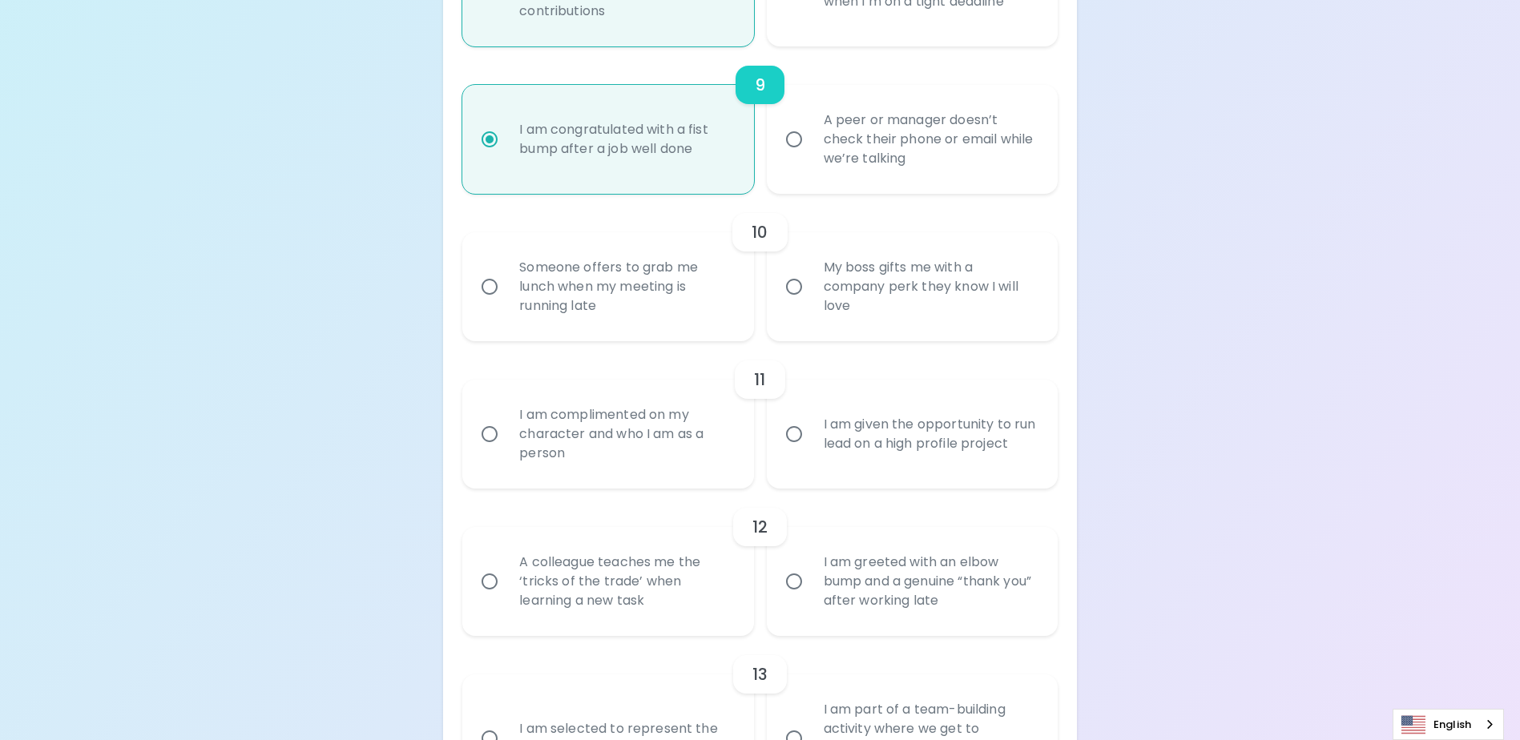
radio input "true"
click at [486, 304] on input "Someone offers to grab me lunch when my meeting is running late" at bounding box center [490, 287] width 34 height 34
radio input "false"
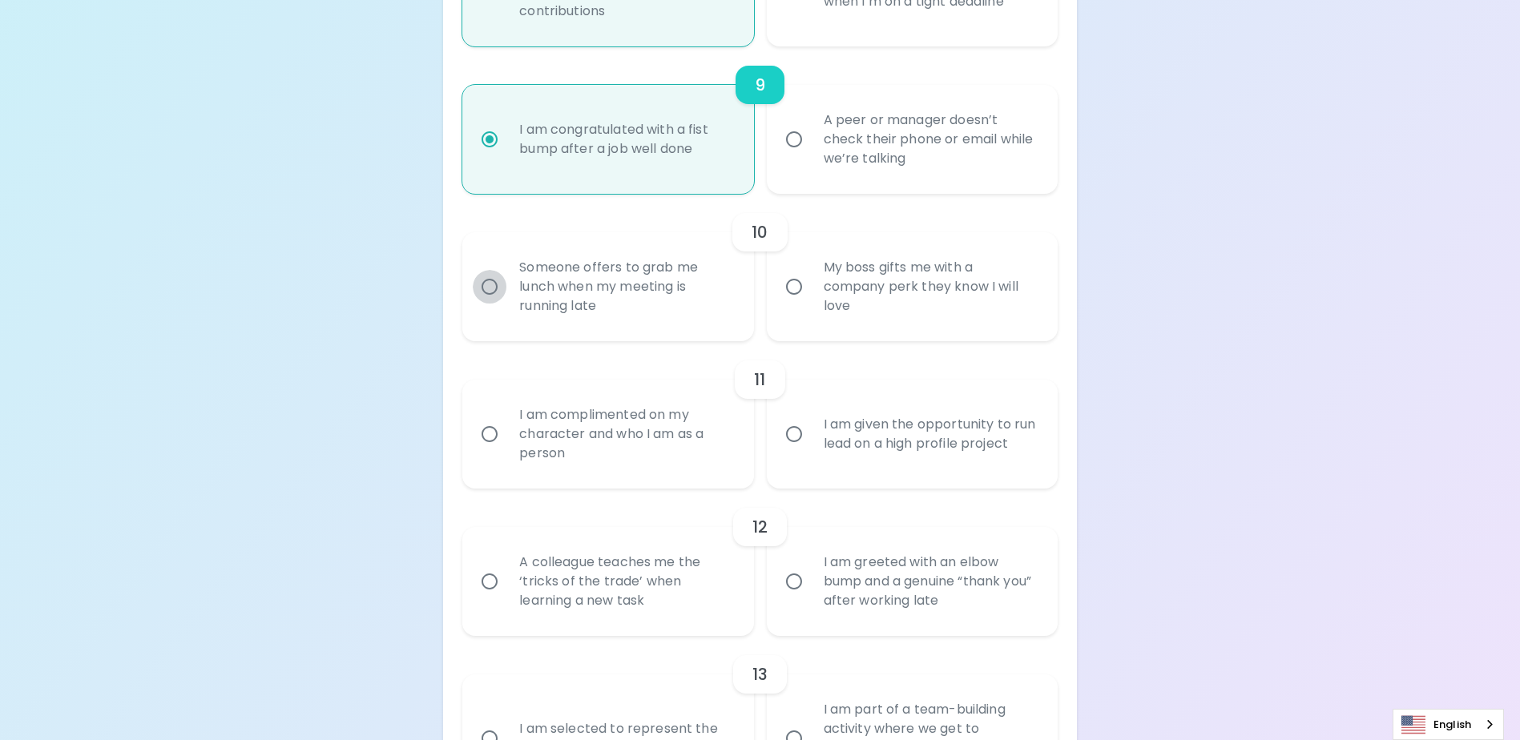
radio input "false"
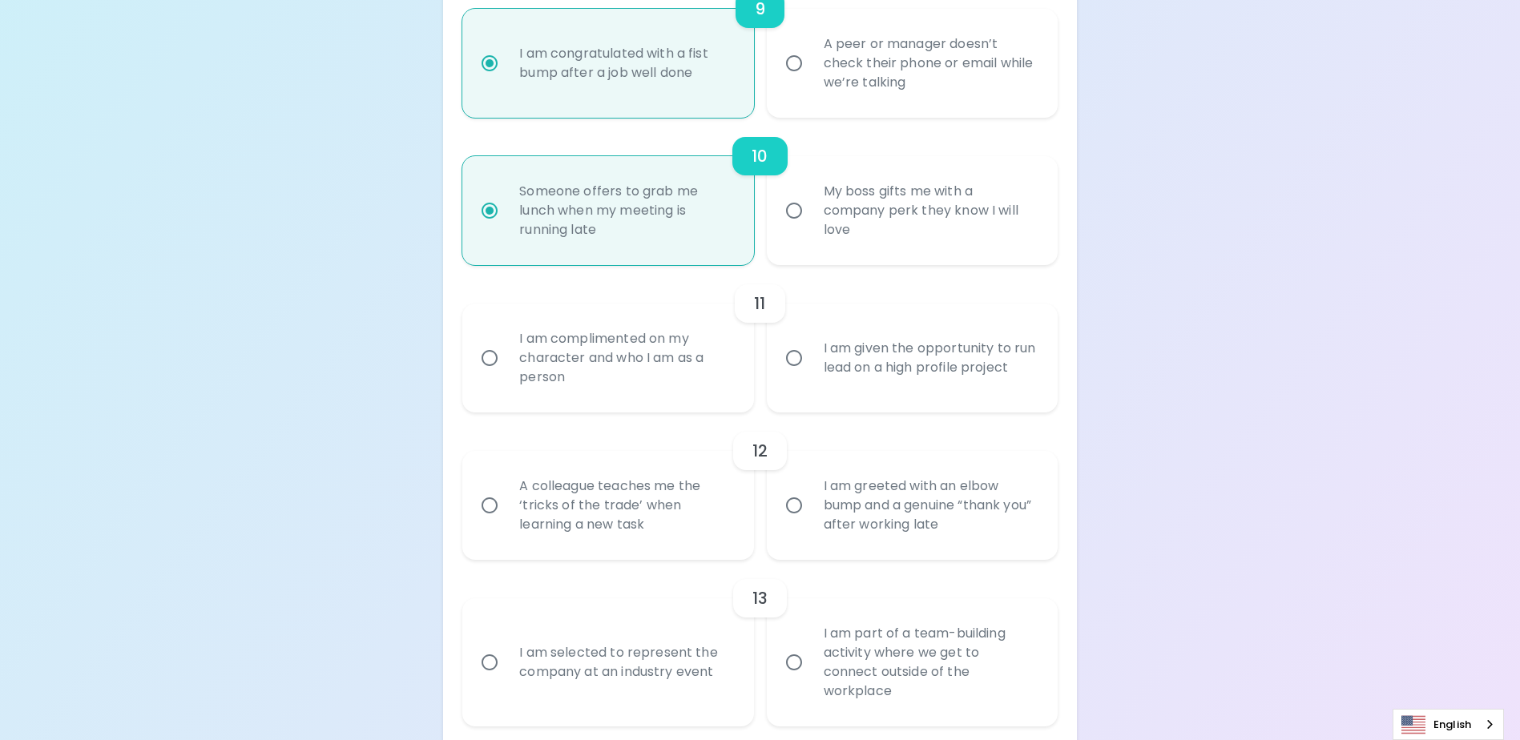
scroll to position [1645, 0]
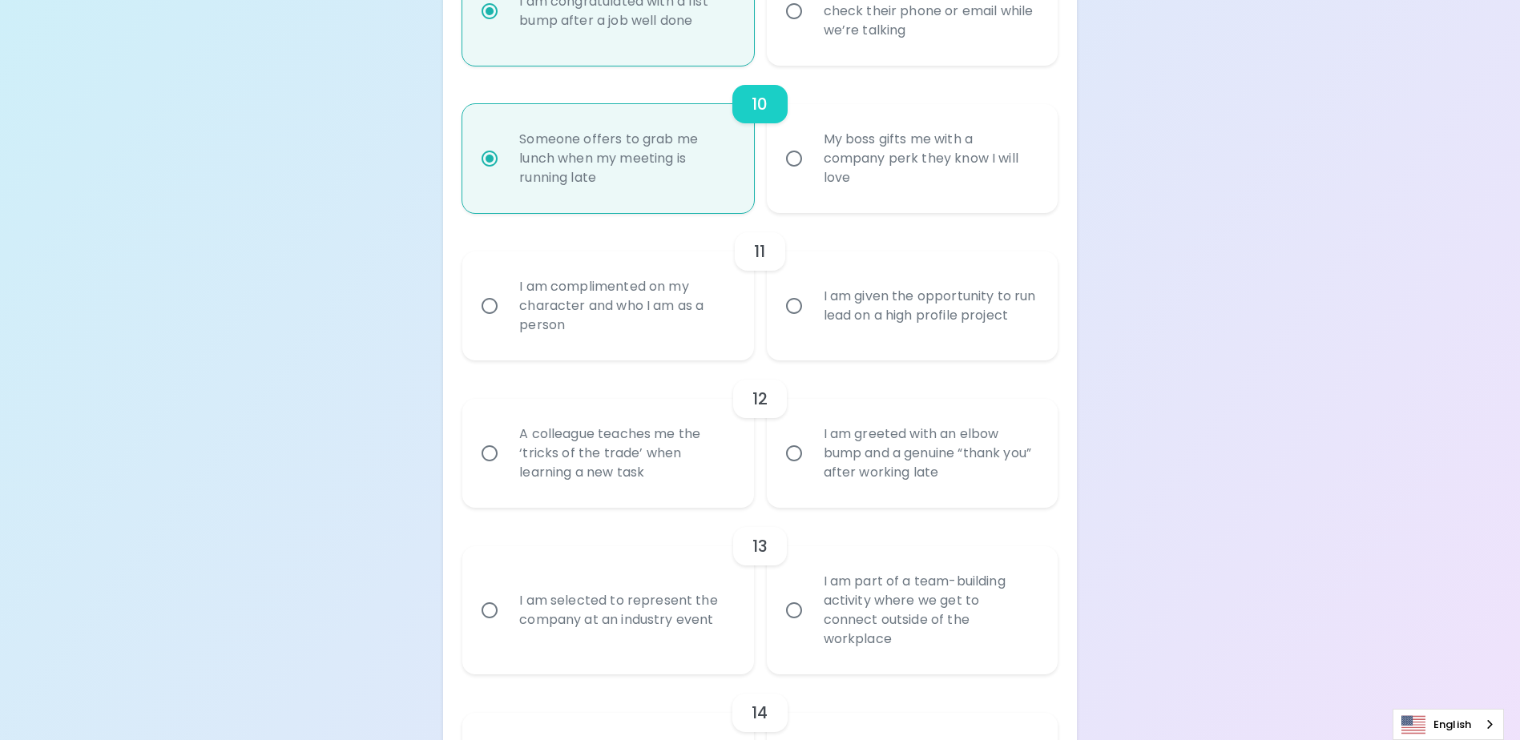
radio input "true"
click at [486, 323] on input "I am complimented on my character and who I am as a person" at bounding box center [490, 306] width 34 height 34
radio input "false"
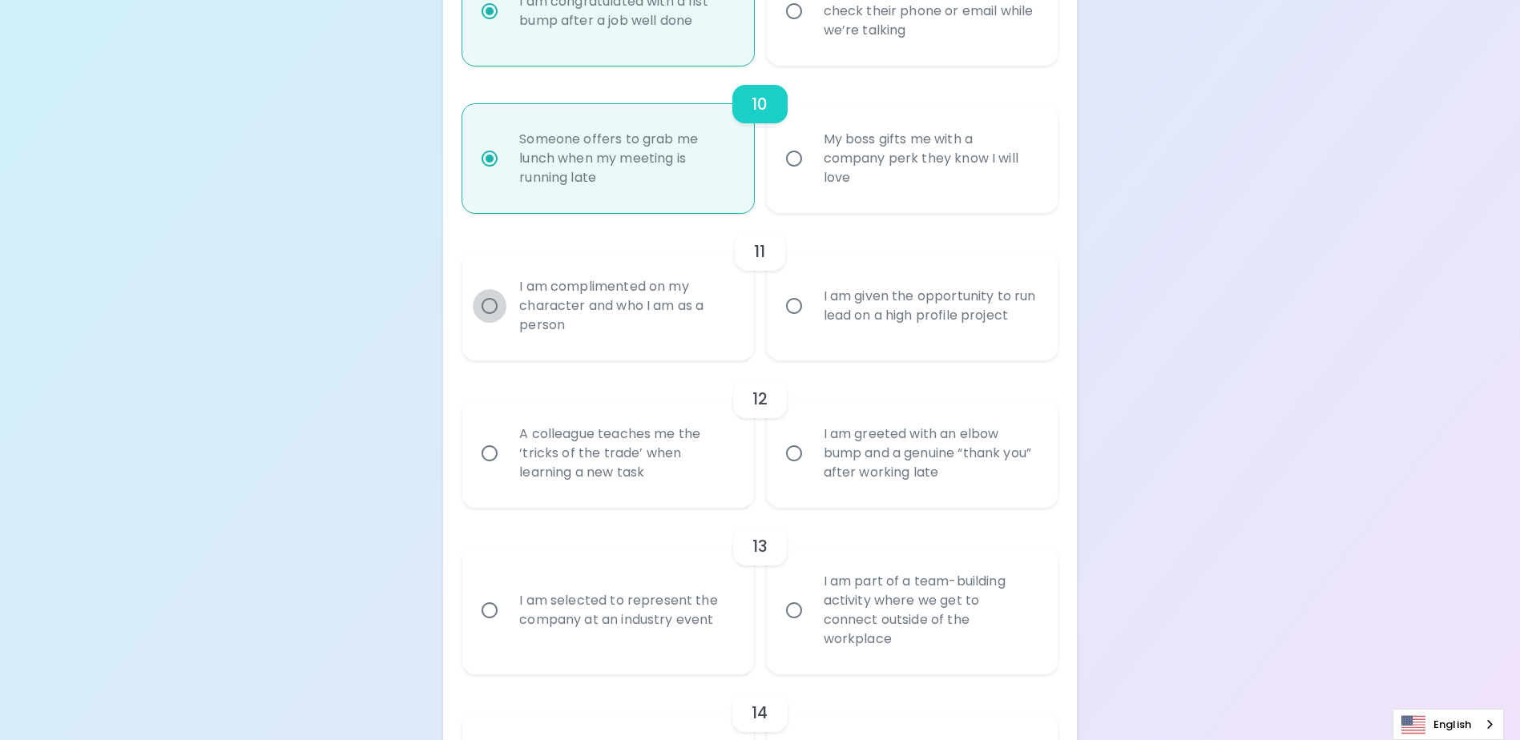
radio input "false"
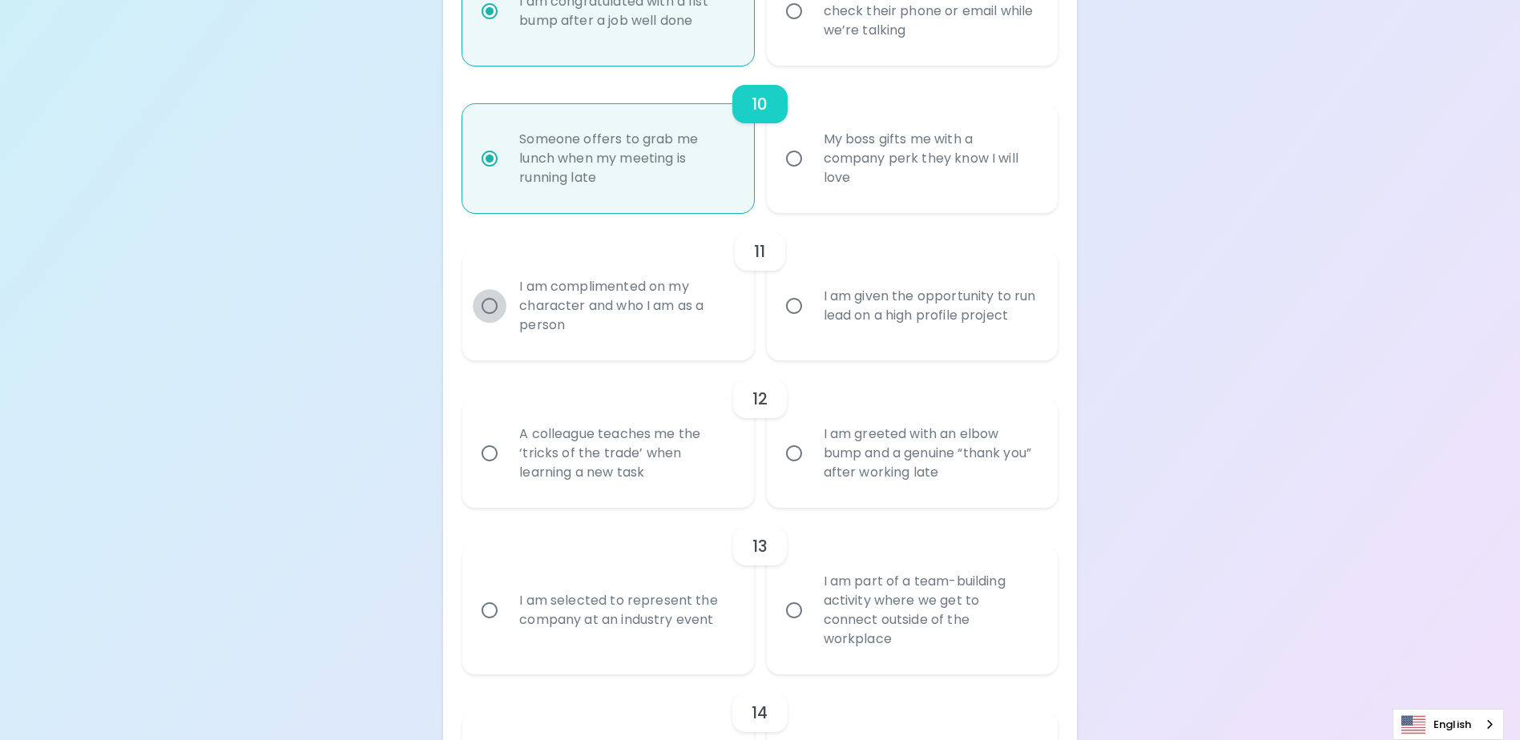
radio input "false"
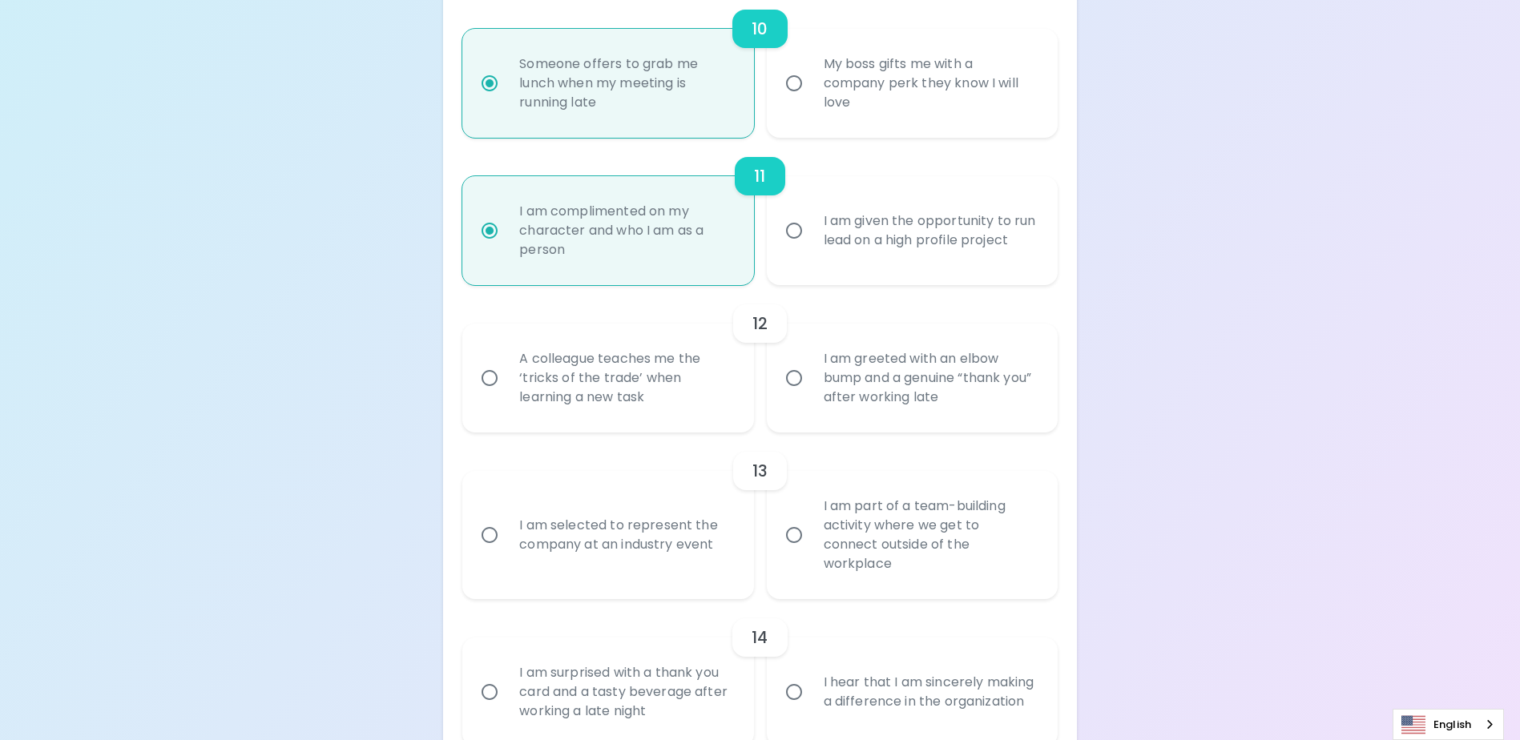
scroll to position [1773, 0]
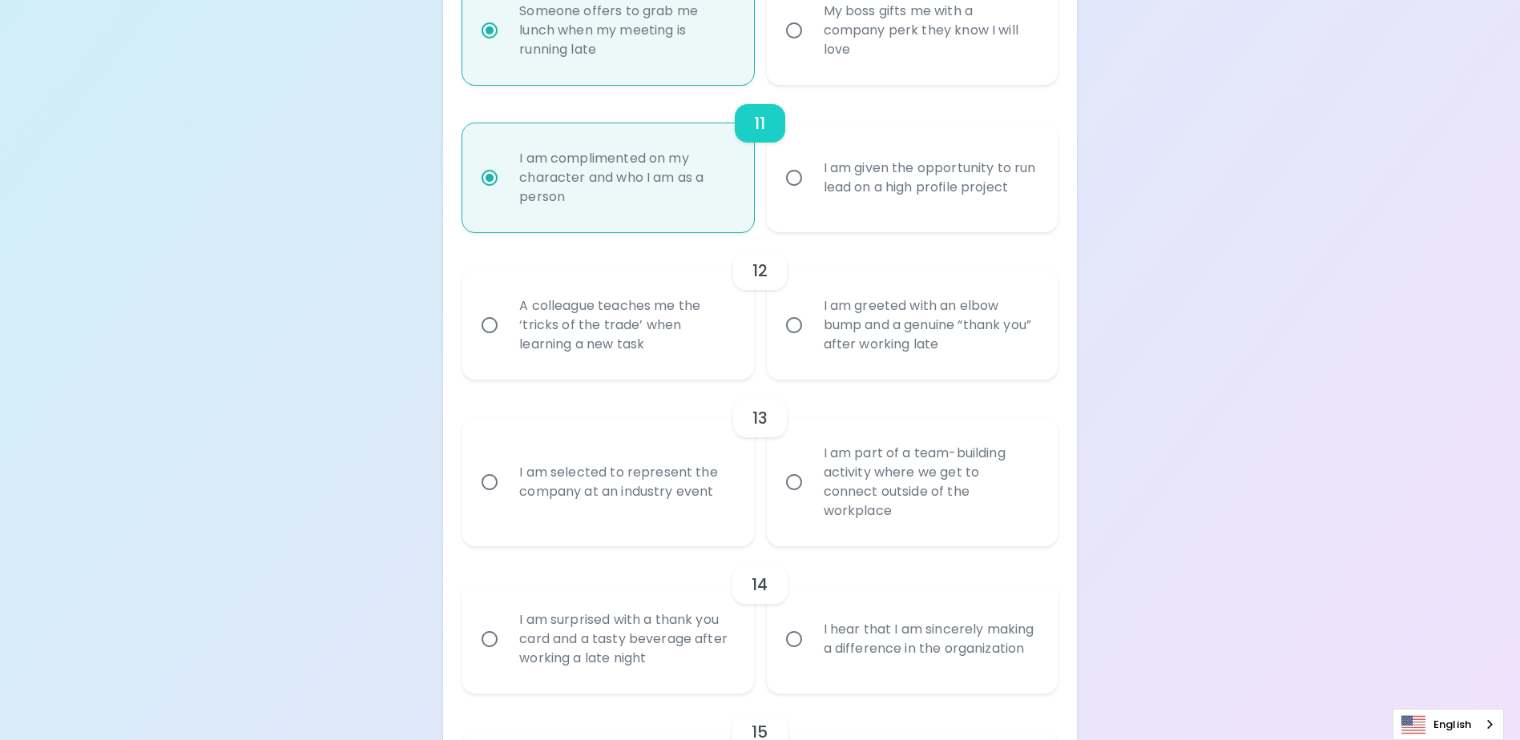
radio input "true"
click at [804, 342] on input "I am greeted with an elbow bump and a genuine “thank you” after working late" at bounding box center [794, 326] width 34 height 34
radio input "false"
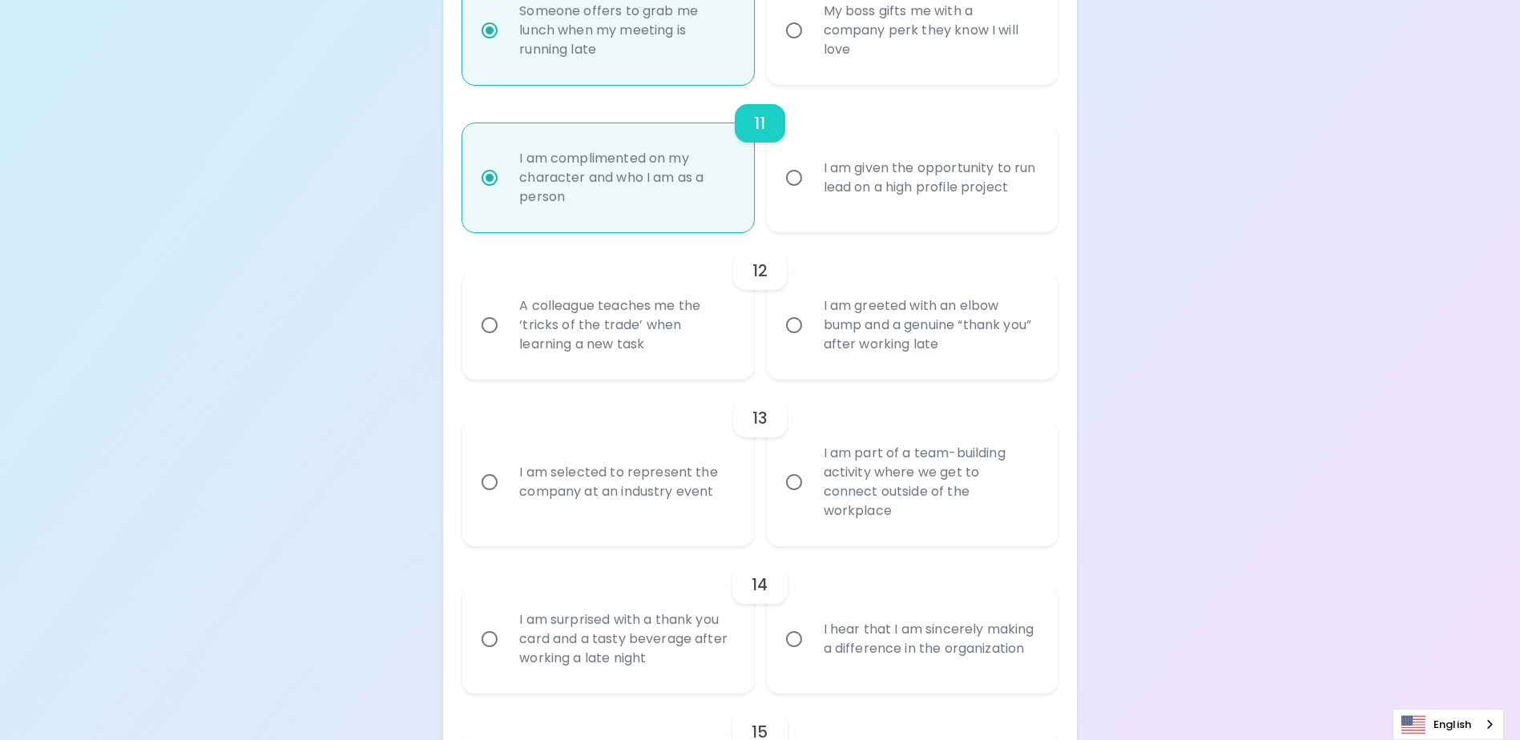
radio input "false"
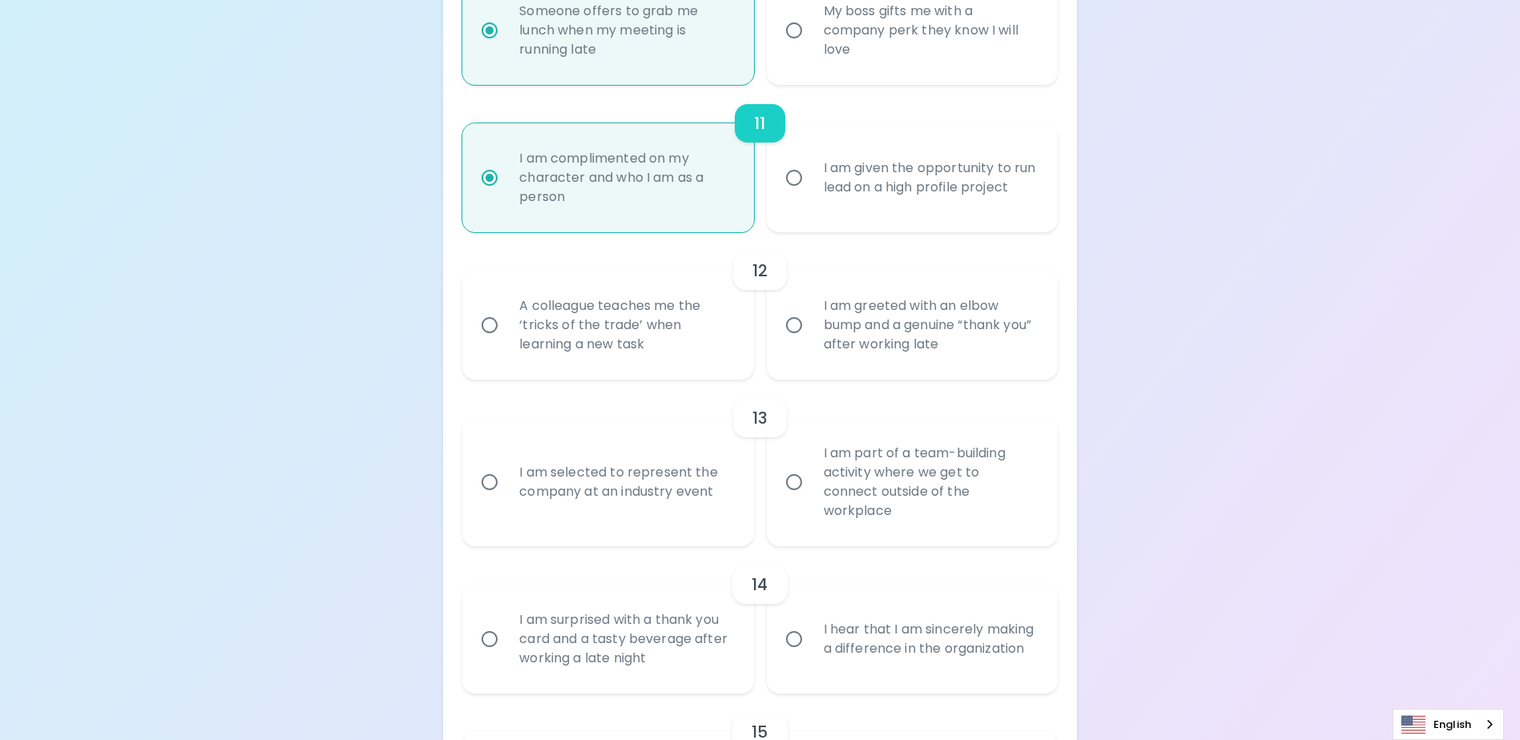
radio input "false"
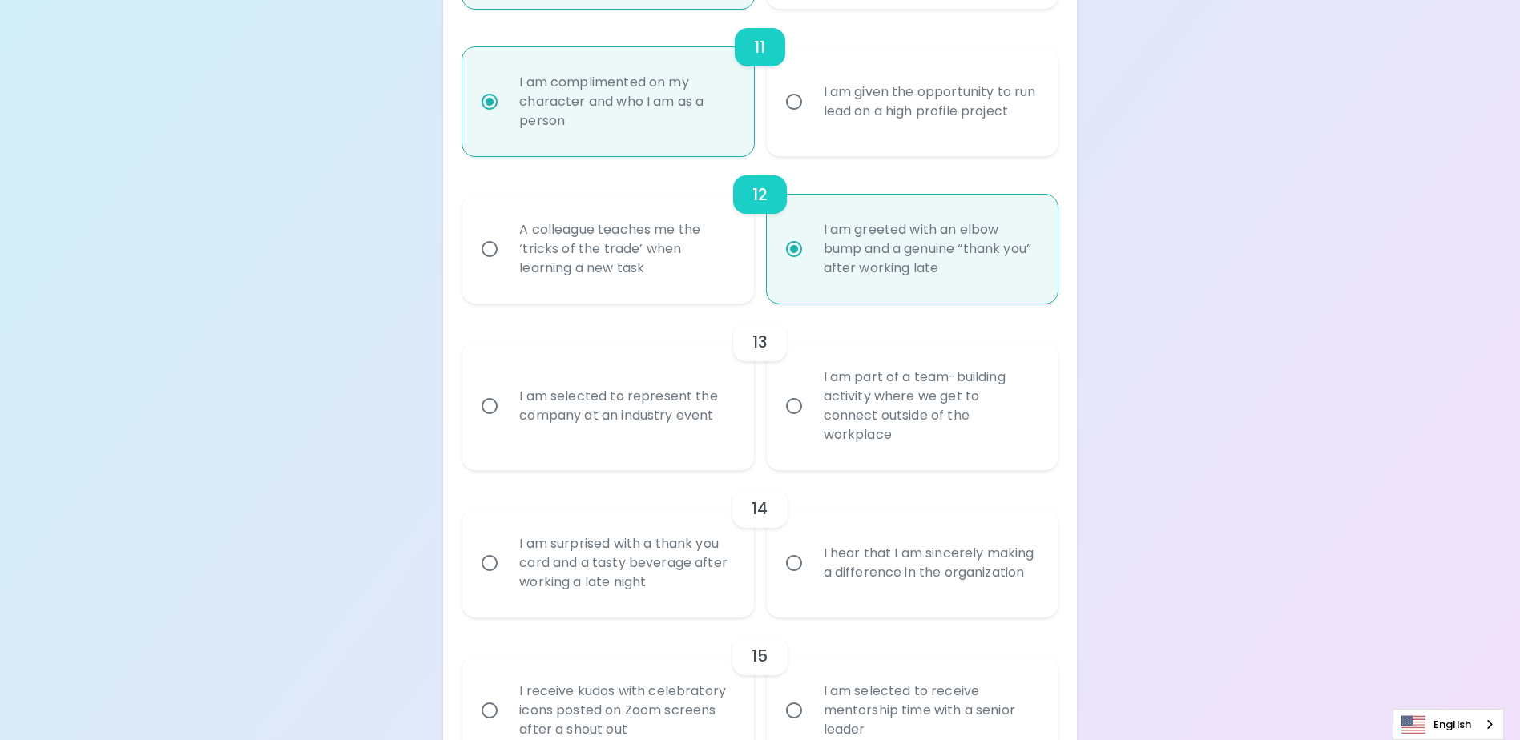
scroll to position [1902, 0]
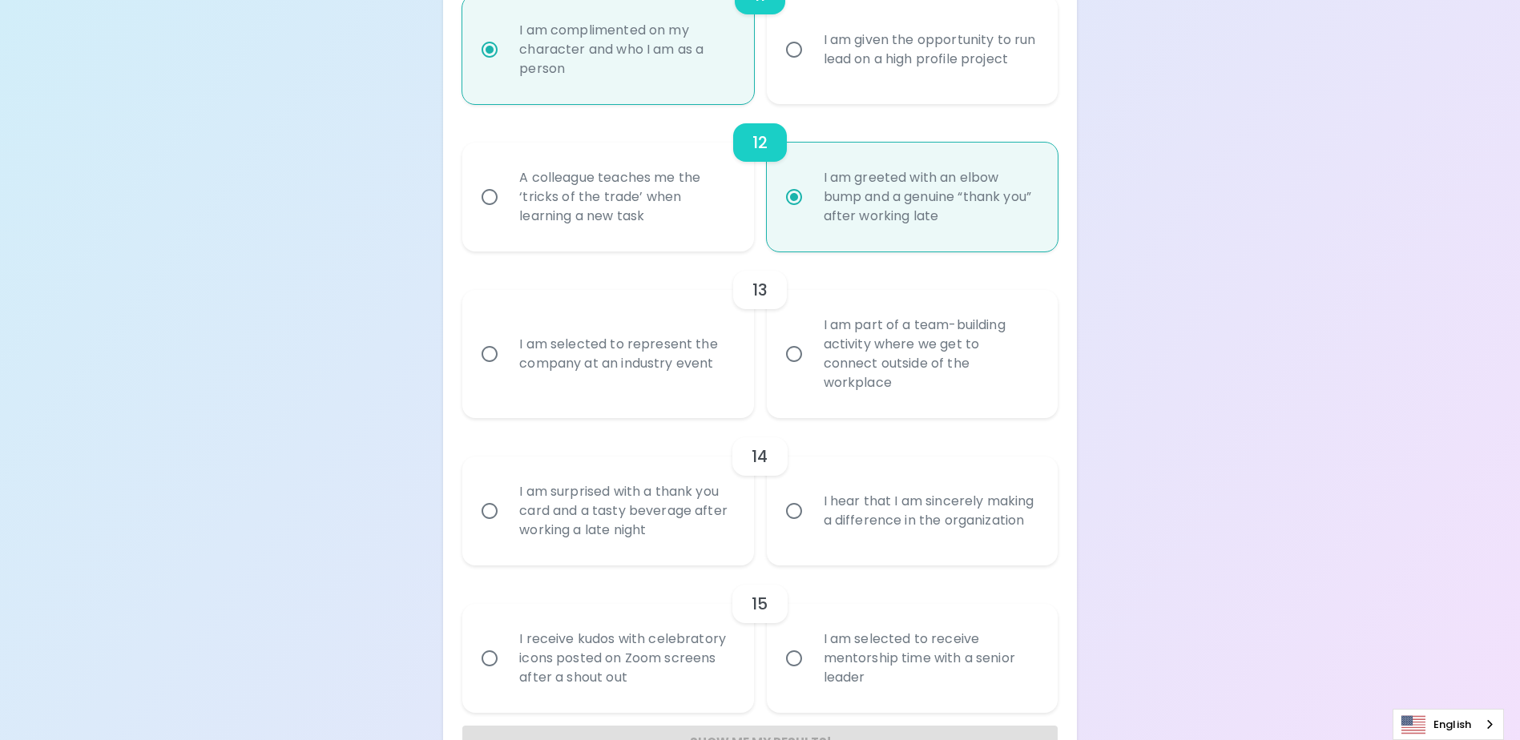
radio input "true"
click at [712, 390] on div "I am selected to represent the company at an industry event" at bounding box center [625, 354] width 238 height 77
click at [506, 371] on input "I am selected to represent the company at an industry event" at bounding box center [490, 354] width 34 height 34
radio input "false"
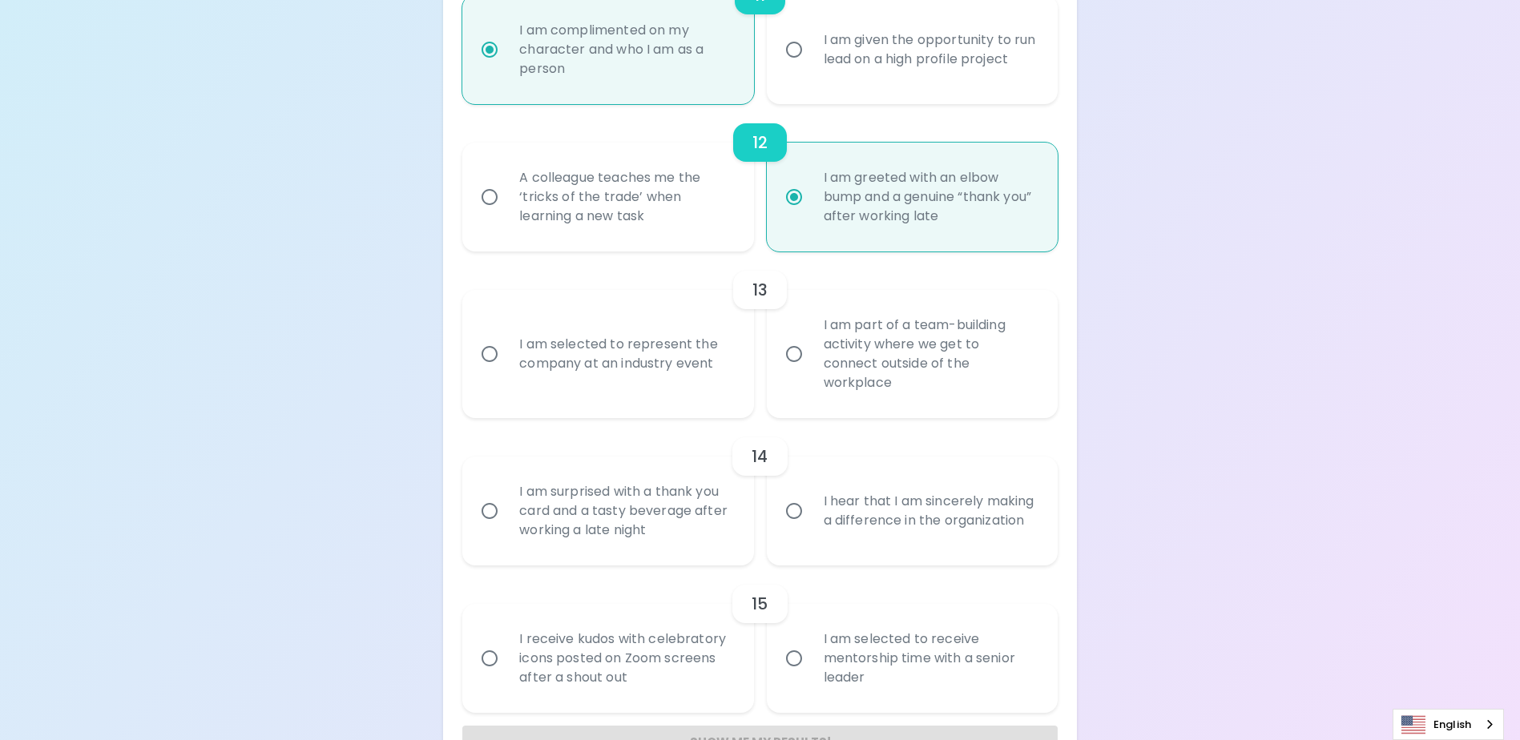
radio input "false"
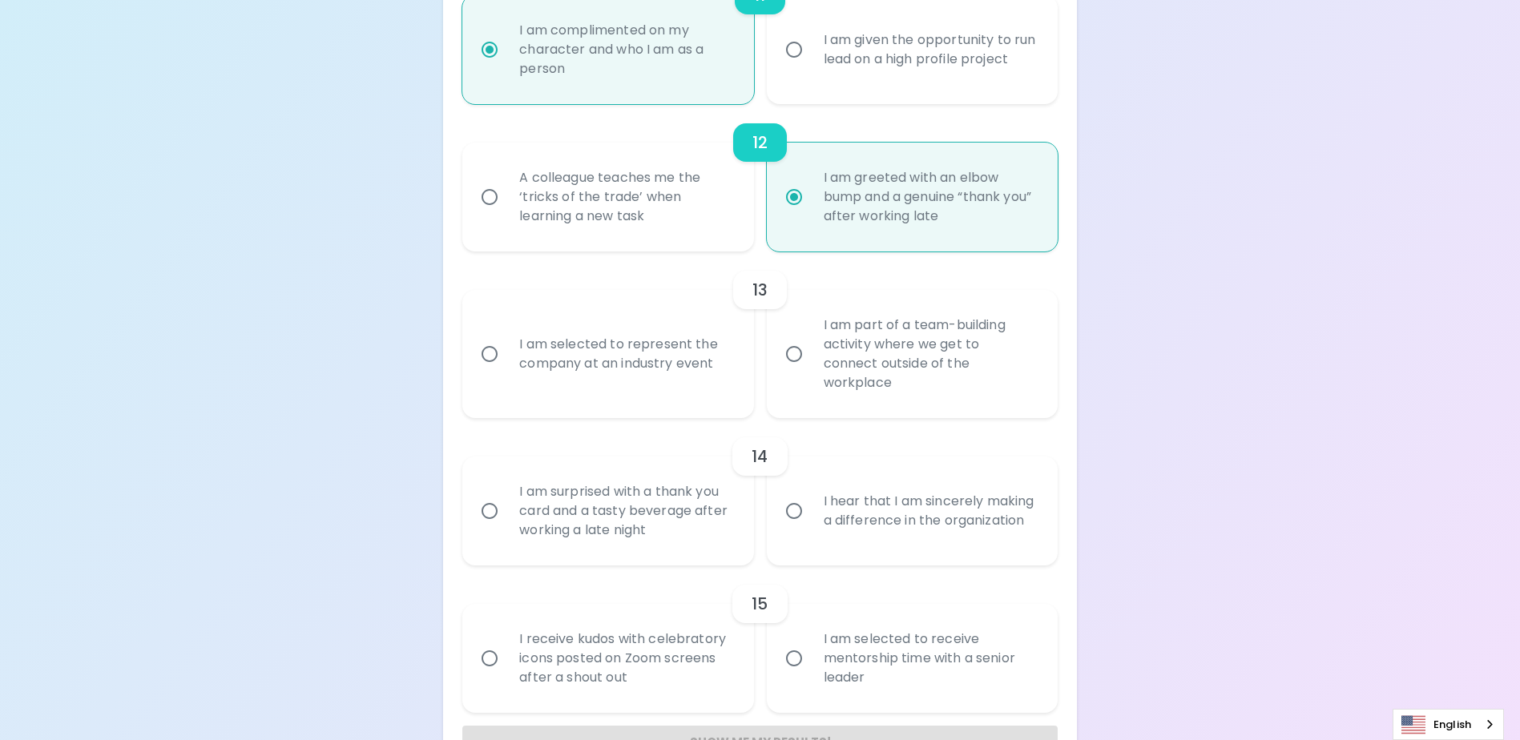
radio input "false"
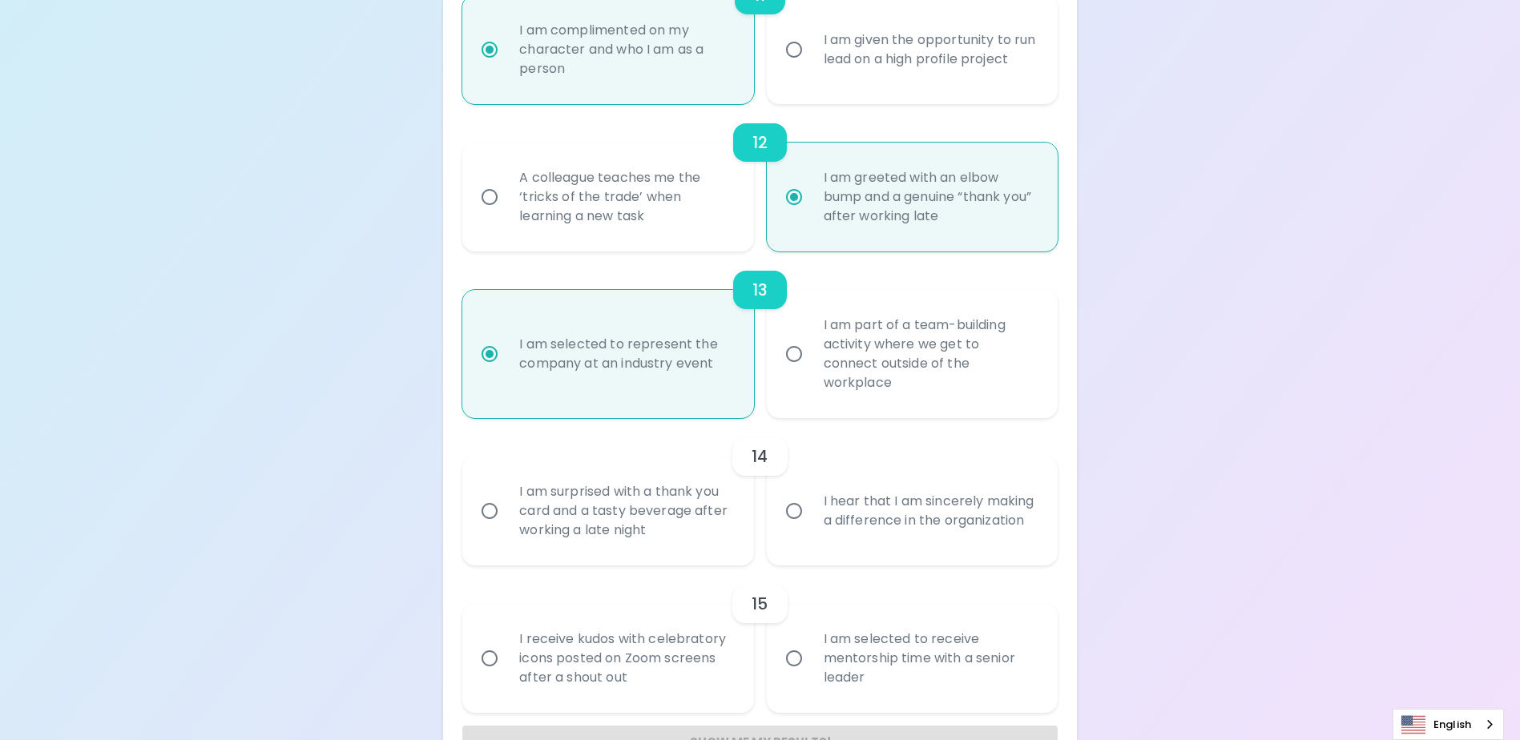
scroll to position [1953, 0]
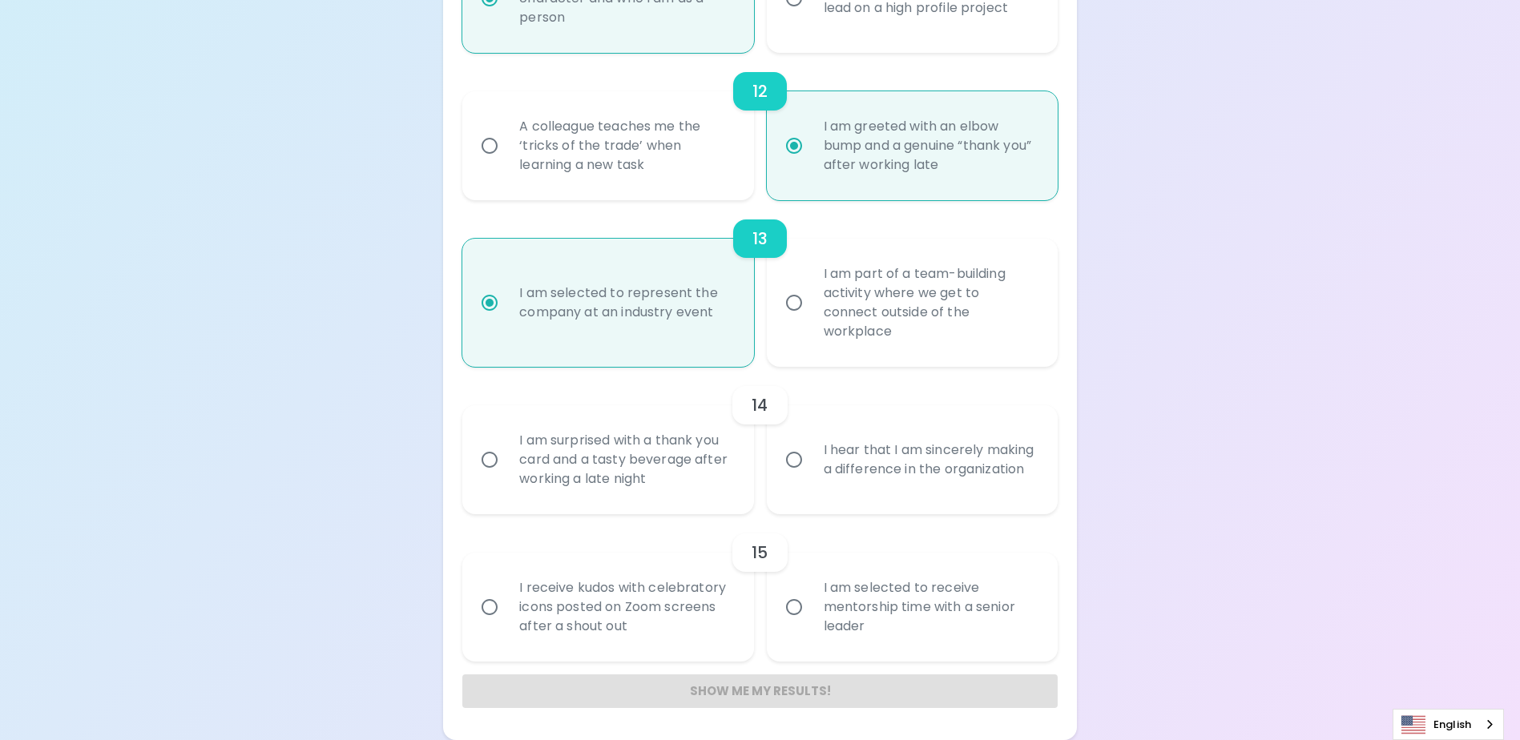
radio input "true"
click at [706, 482] on div "I am surprised with a thank you card and a tasty beverage after working a late …" at bounding box center [625, 460] width 238 height 96
click at [506, 477] on input "I am surprised with a thank you card and a tasty beverage after working a late …" at bounding box center [490, 460] width 34 height 34
radio input "false"
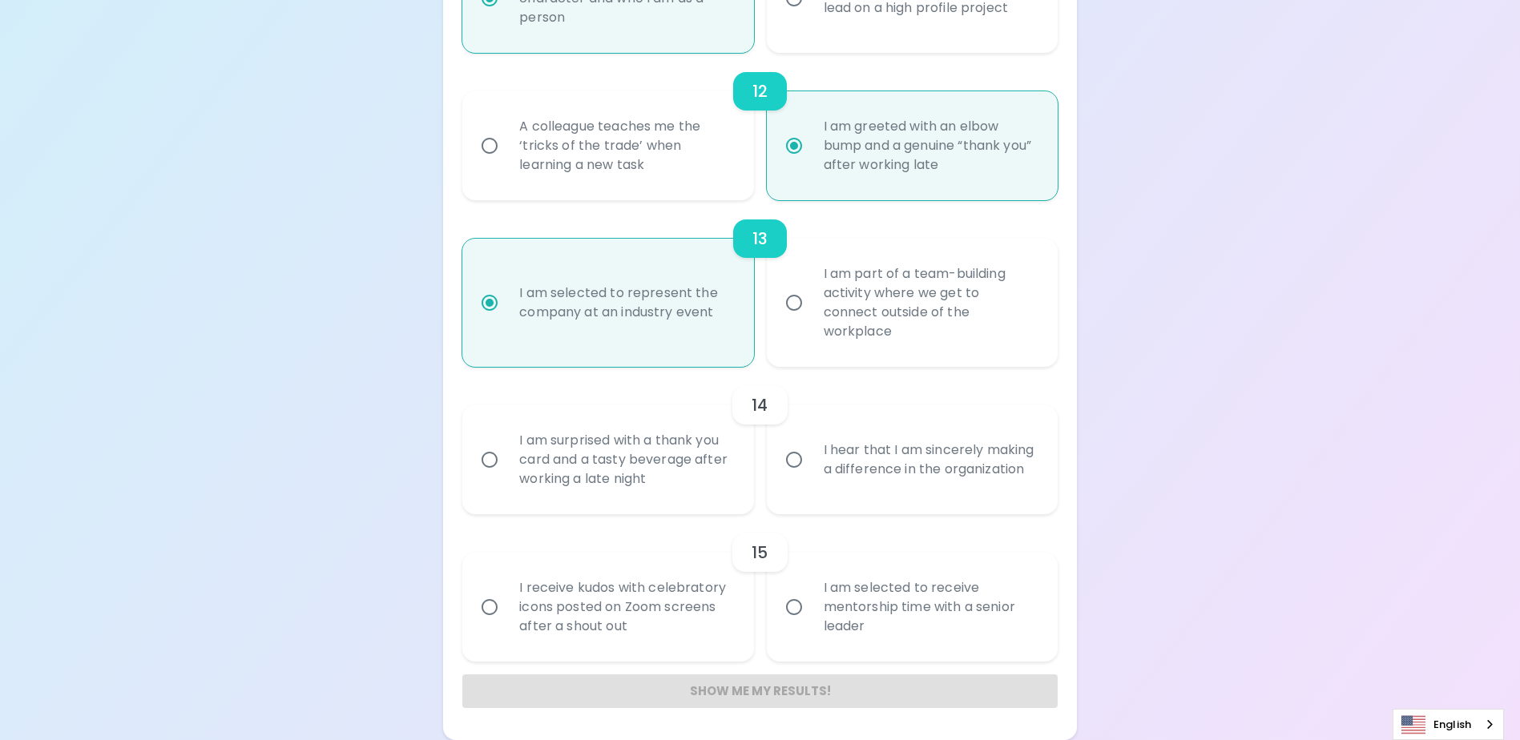
radio input "false"
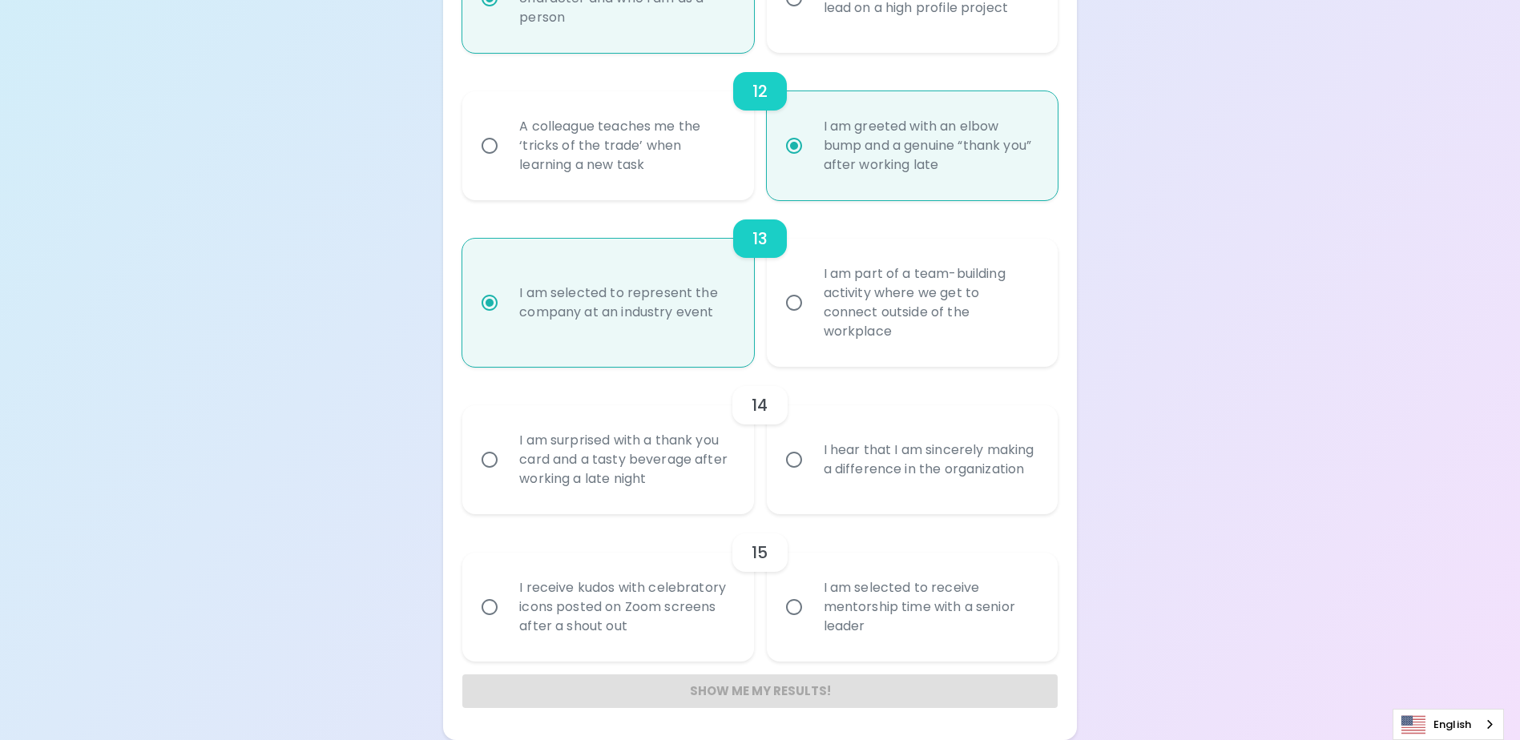
radio input "false"
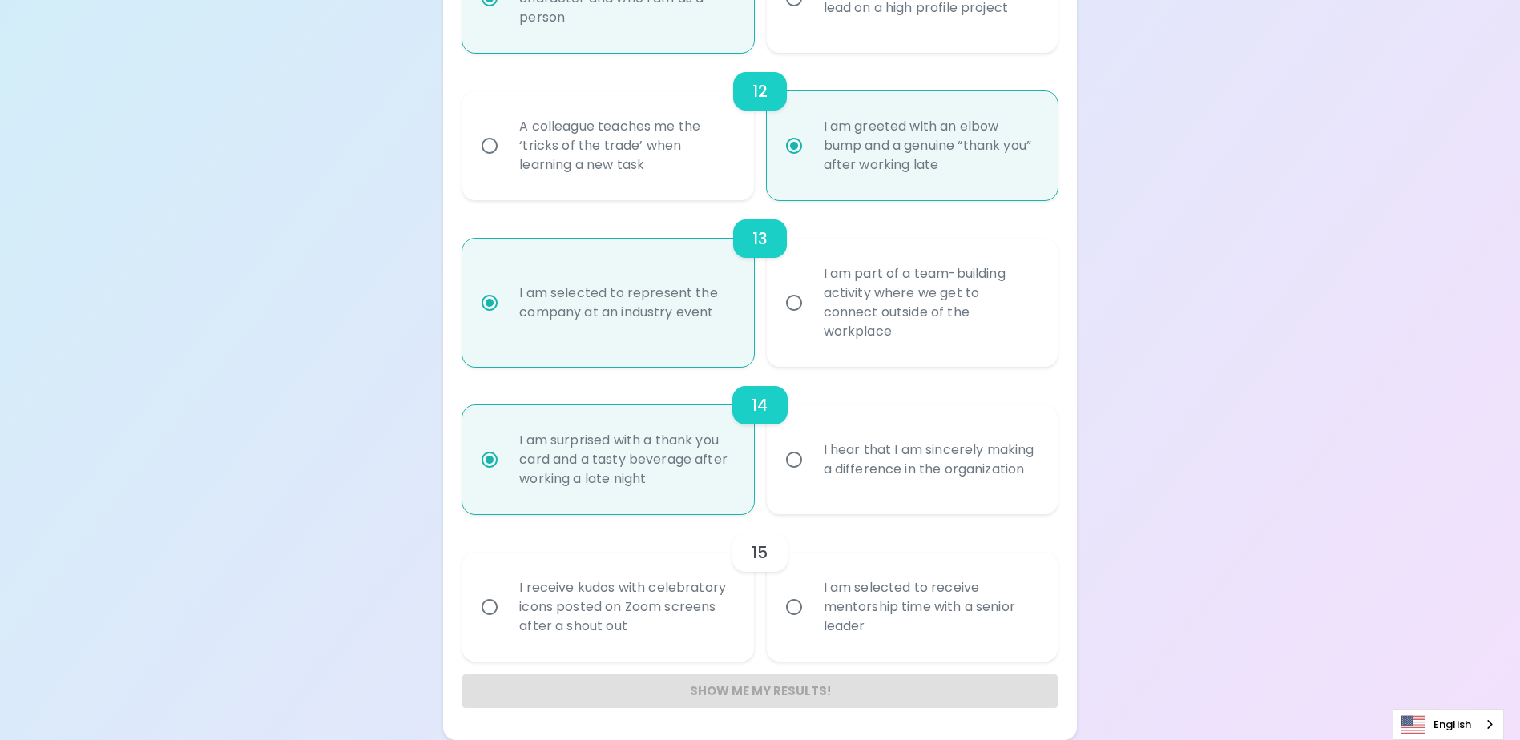
radio input "true"
click at [688, 631] on div "I receive kudos with celebratory icons posted on Zoom screens after a shout out" at bounding box center [625, 607] width 238 height 96
click at [506, 624] on input "I receive kudos with celebratory icons posted on Zoom screens after a shout out" at bounding box center [490, 608] width 34 height 34
radio input "false"
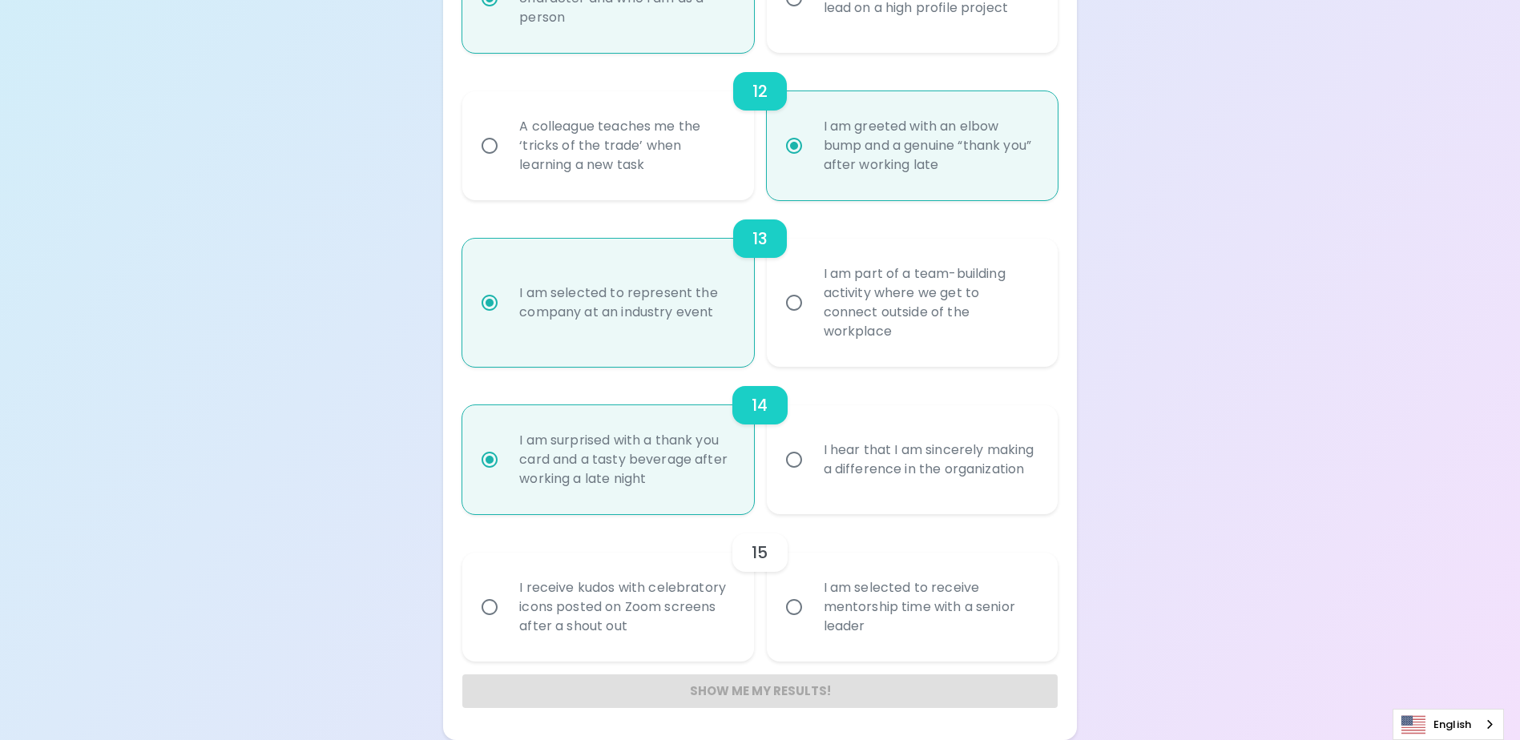
radio input "false"
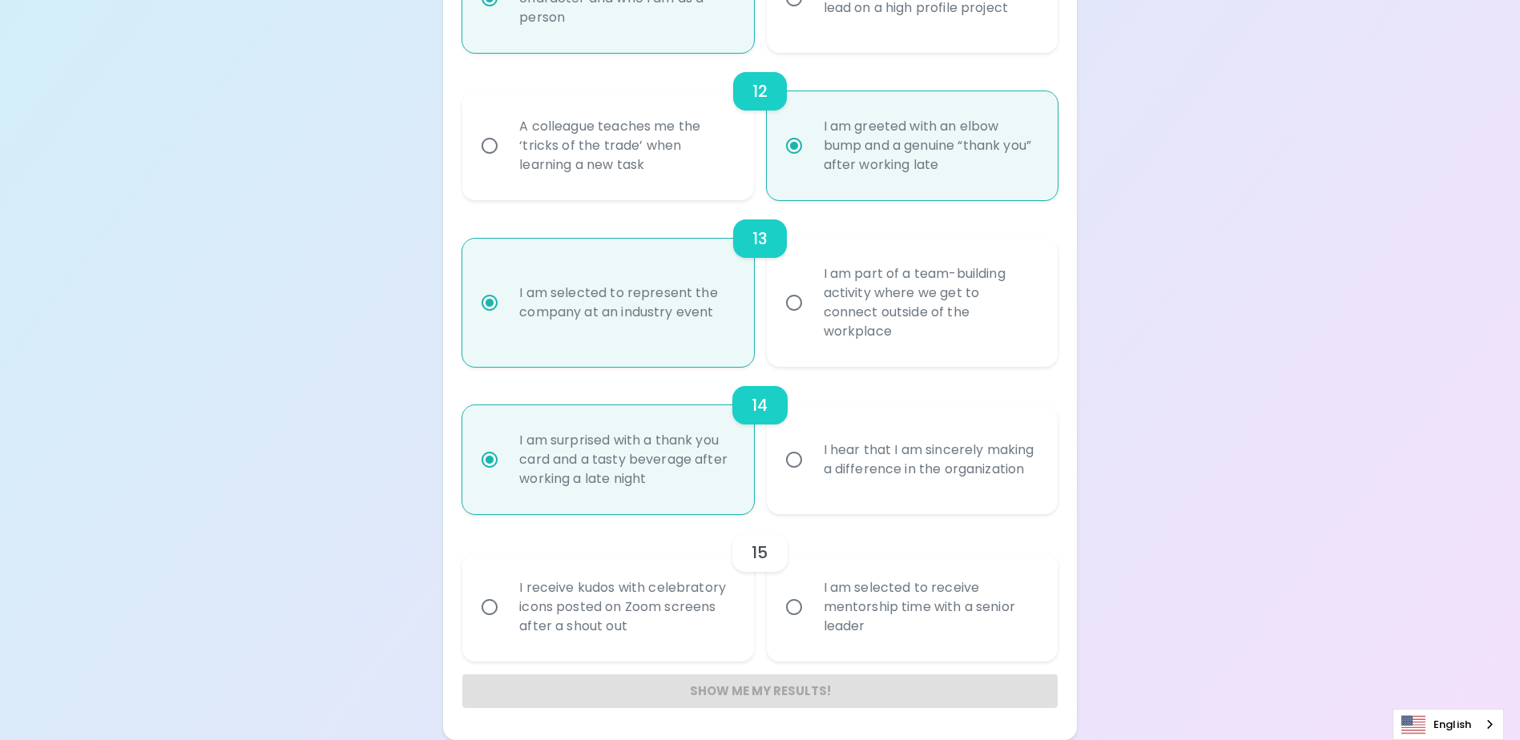
radio input "false"
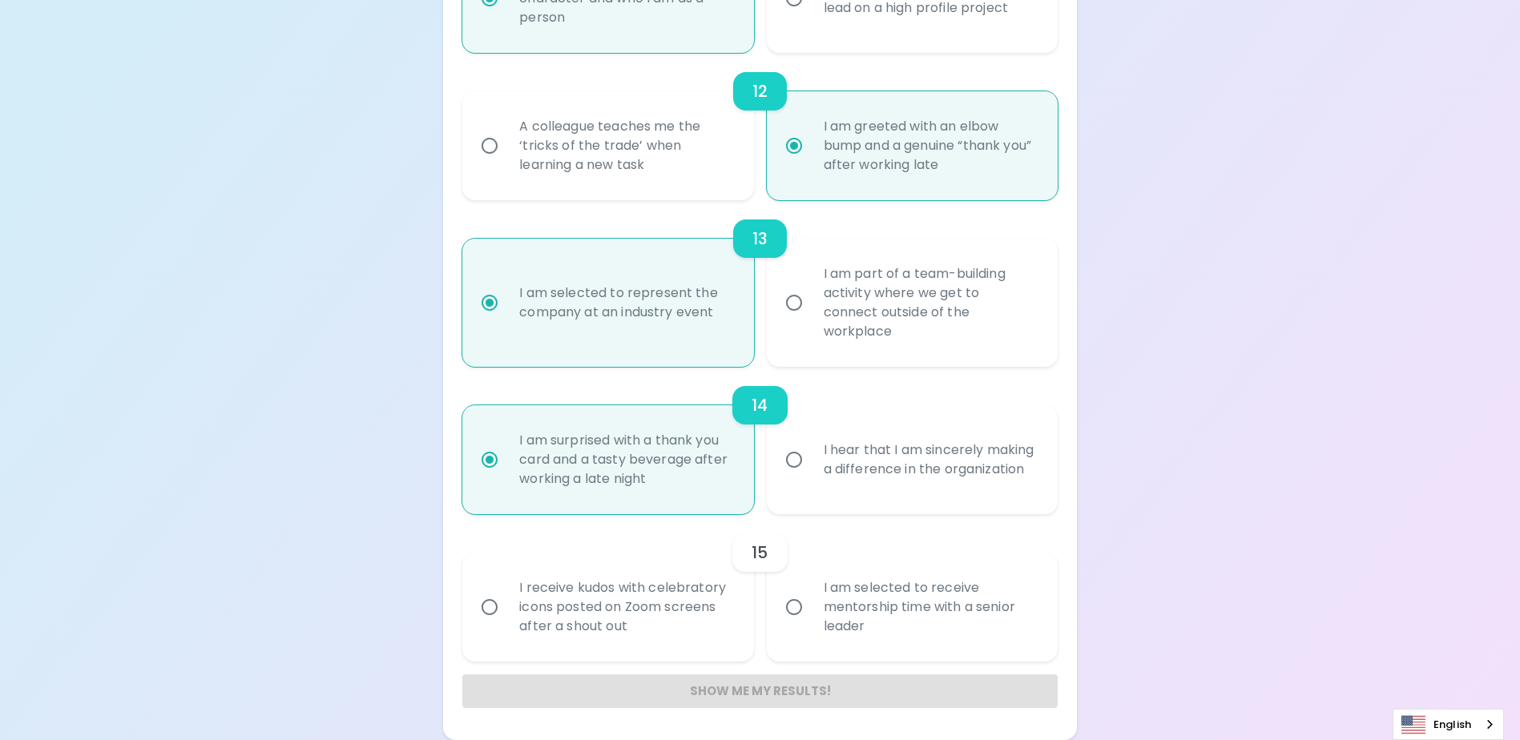
radio input "false"
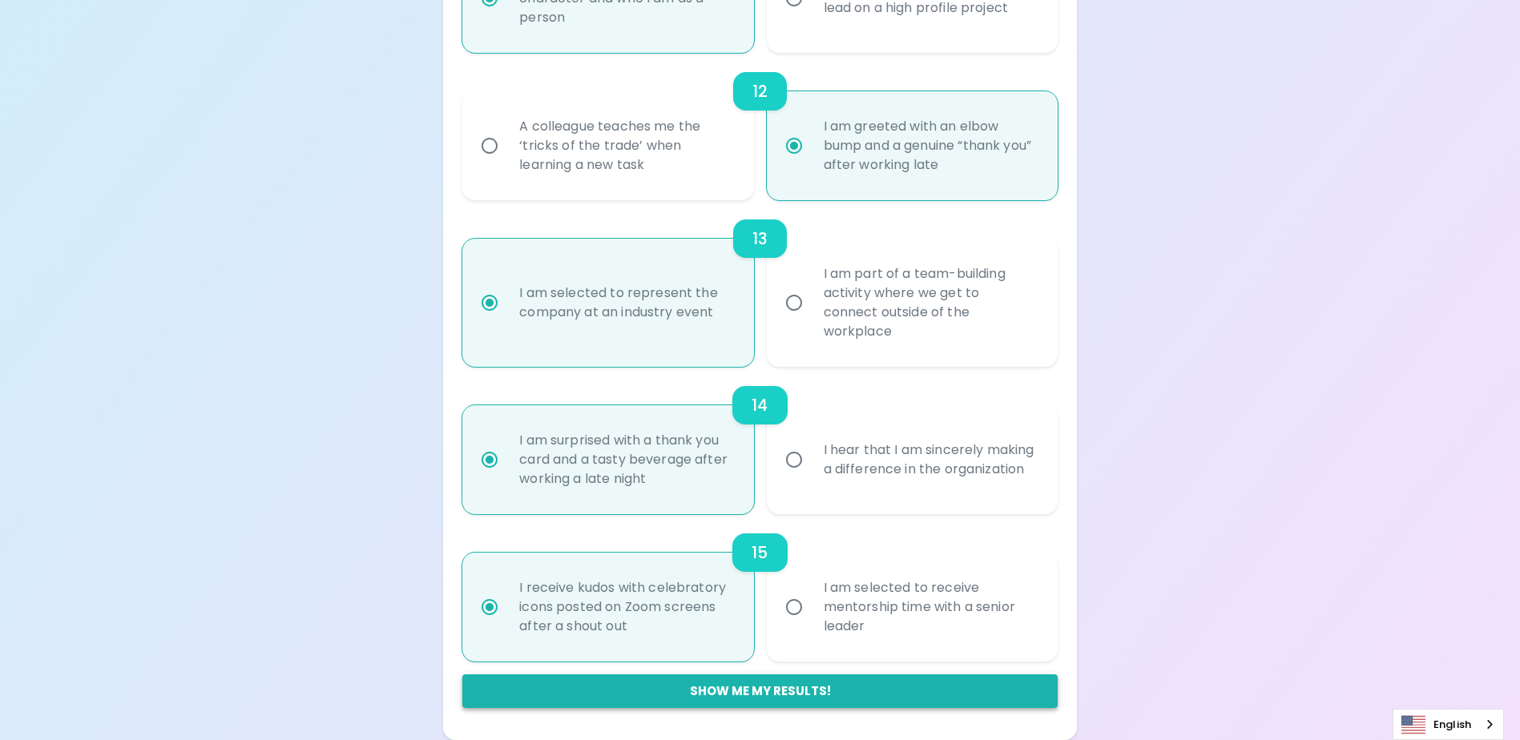
radio input "true"
click at [748, 684] on button "Show me my results!" at bounding box center [759, 692] width 595 height 34
radio input "false"
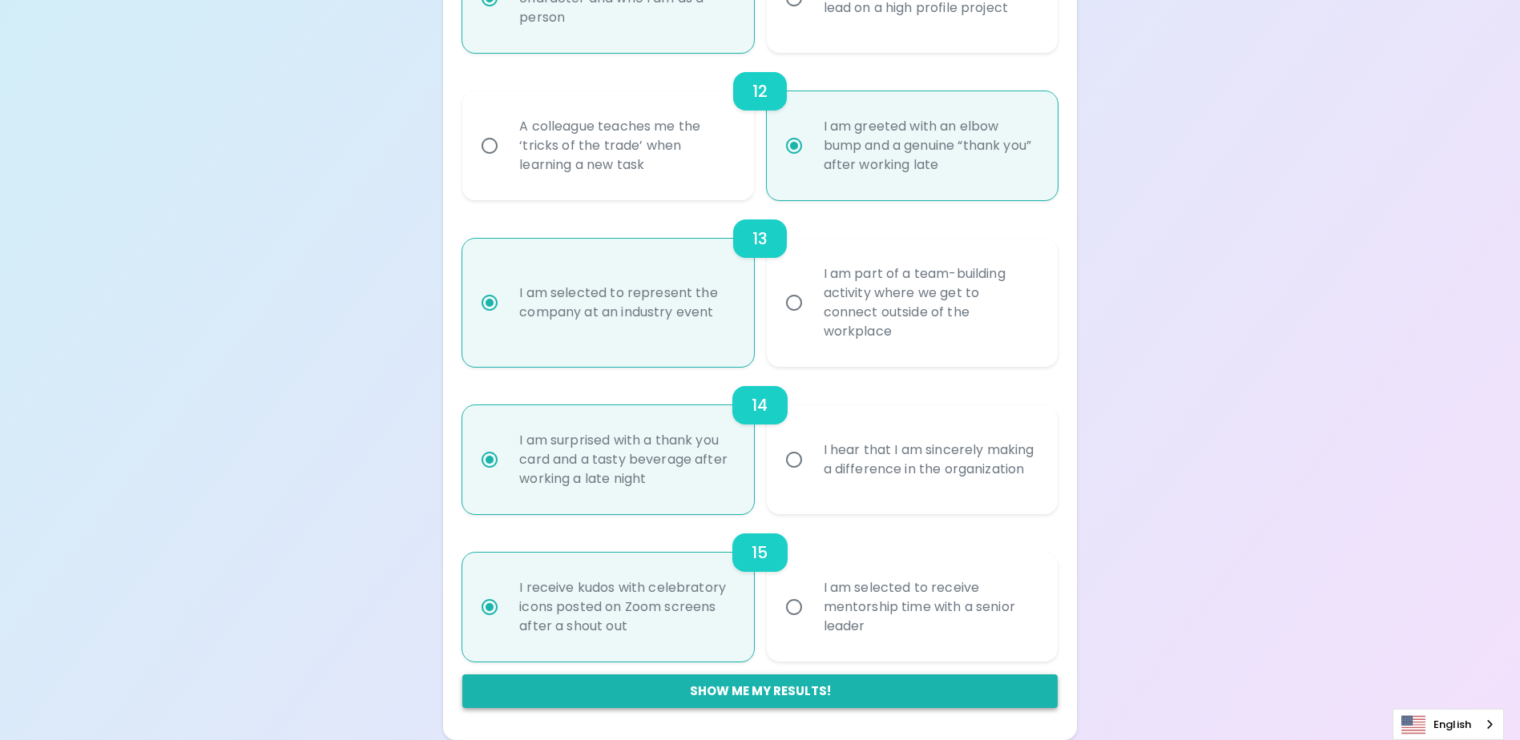
radio input "false"
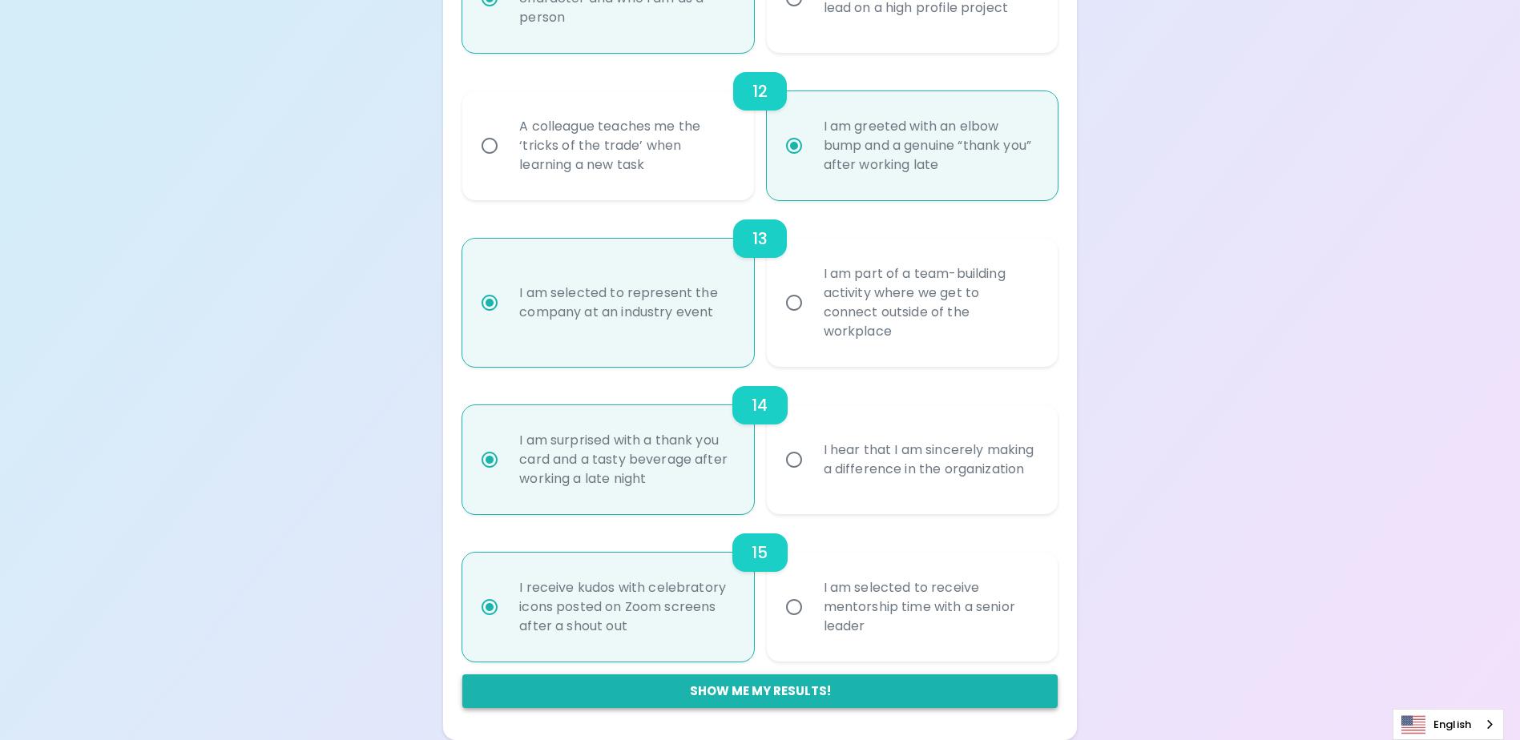
radio input "false"
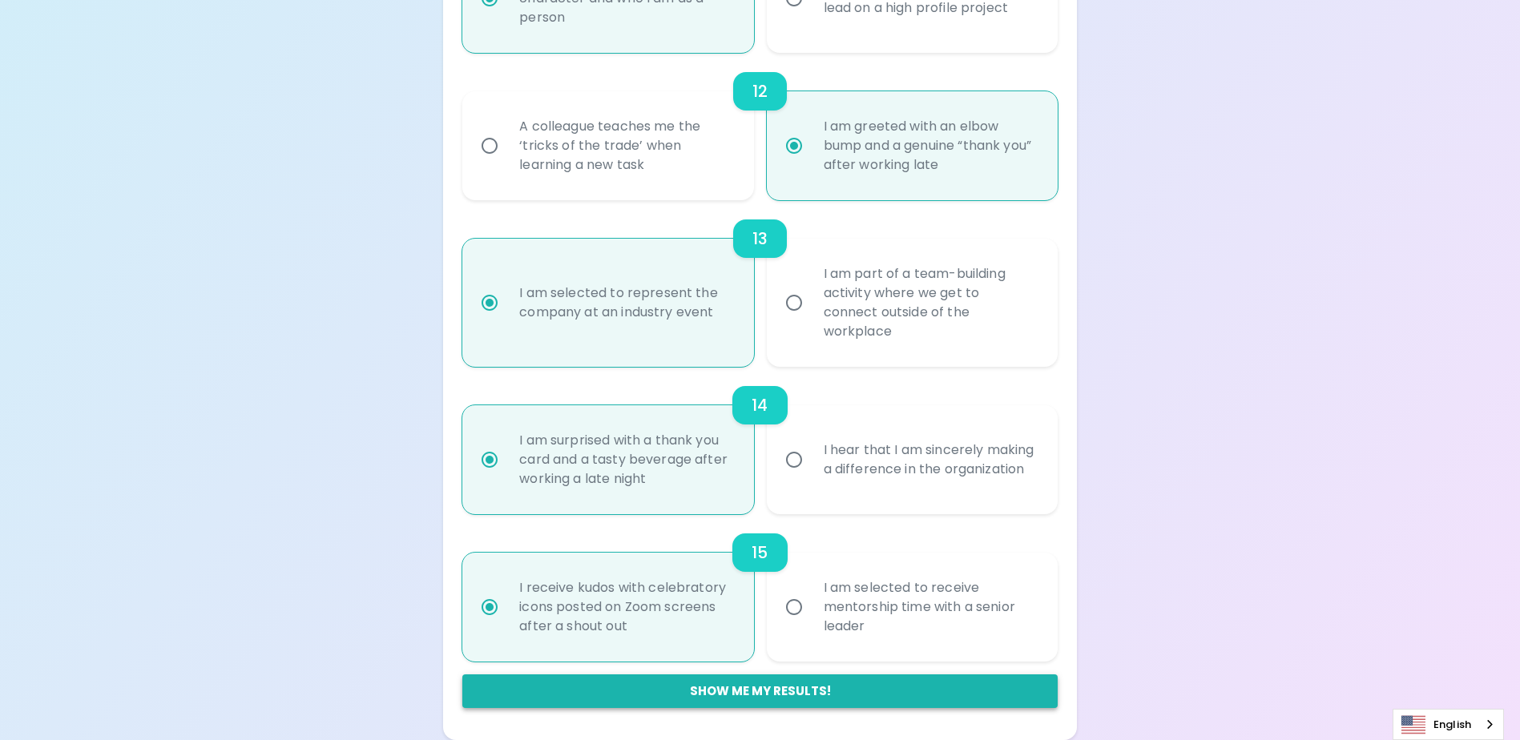
radio input "false"
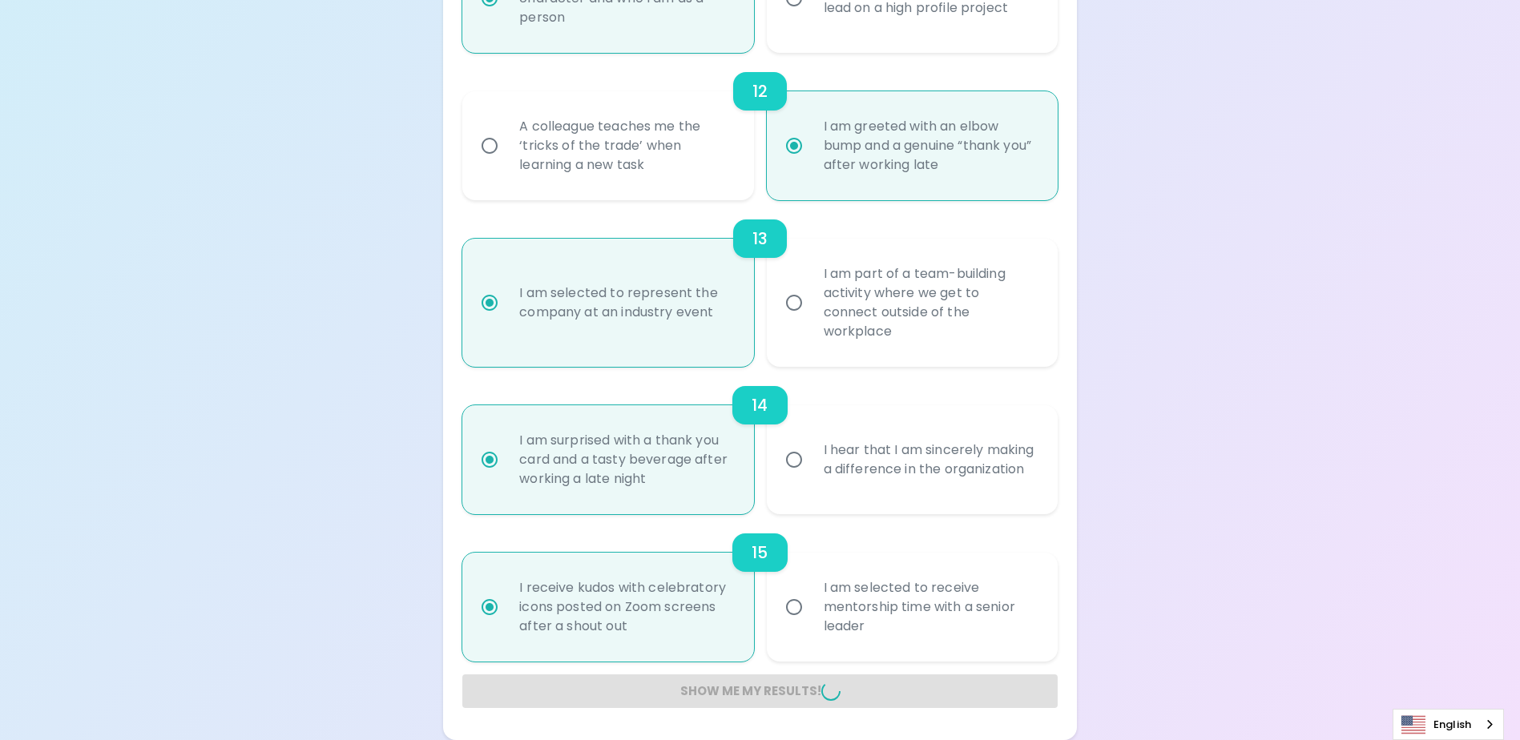
radio input "false"
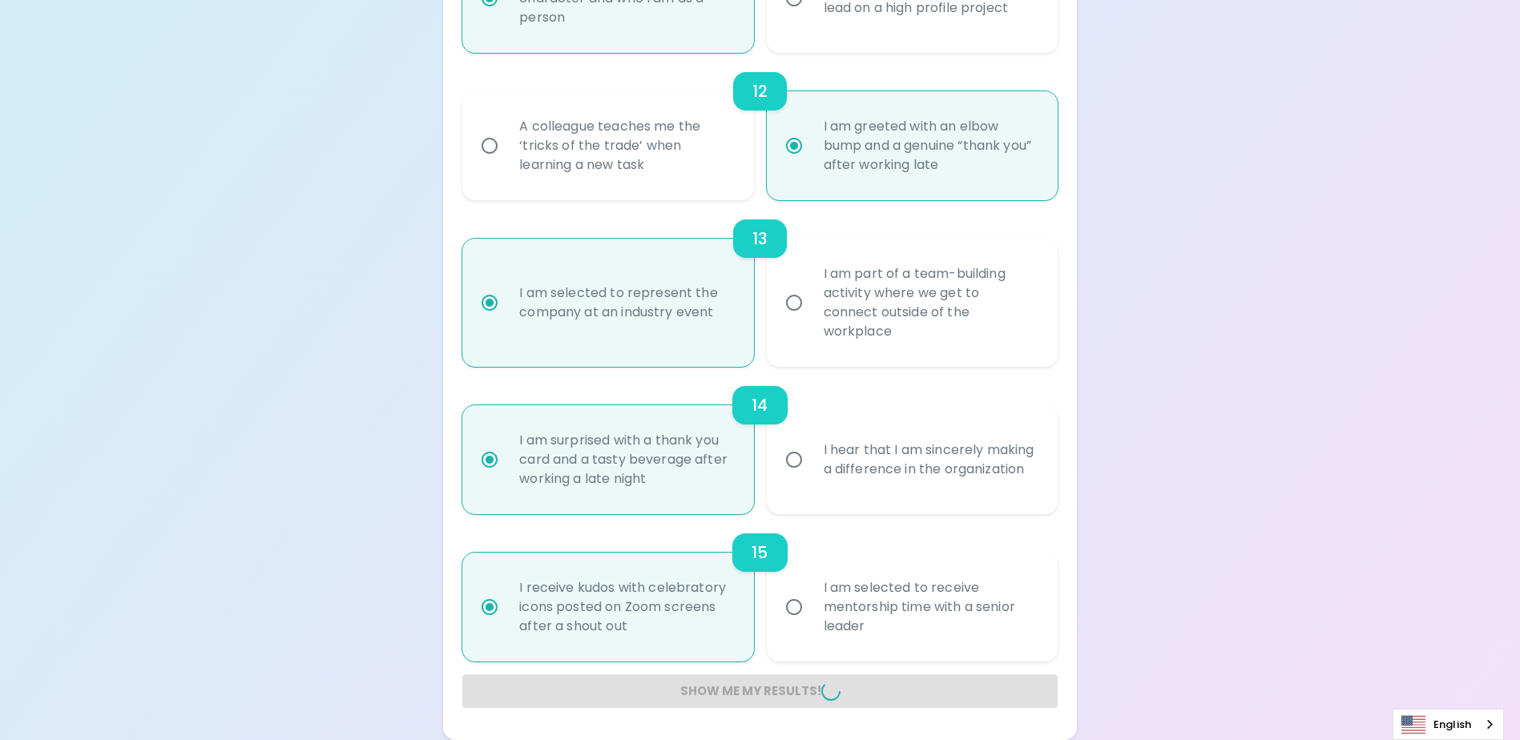
radio input "false"
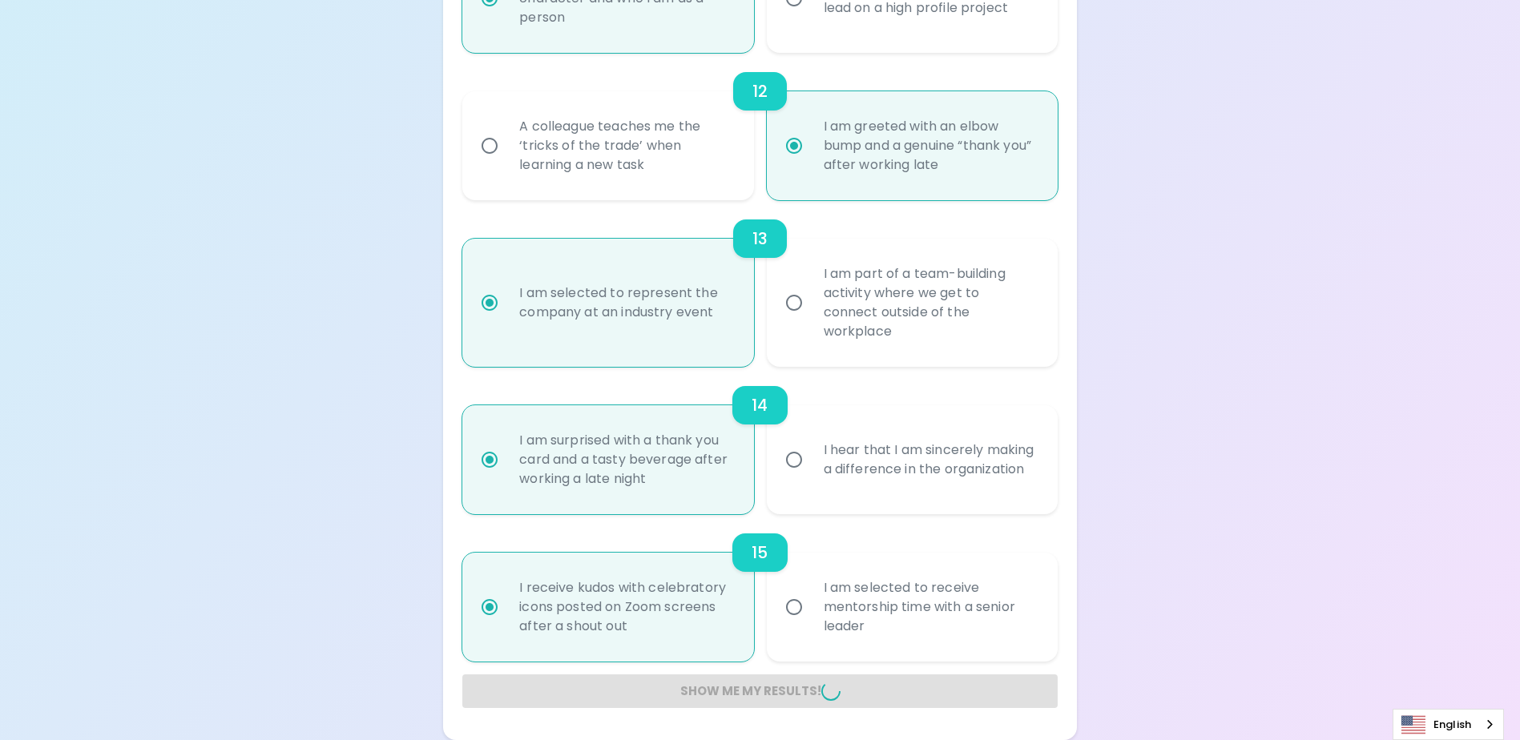
radio input "false"
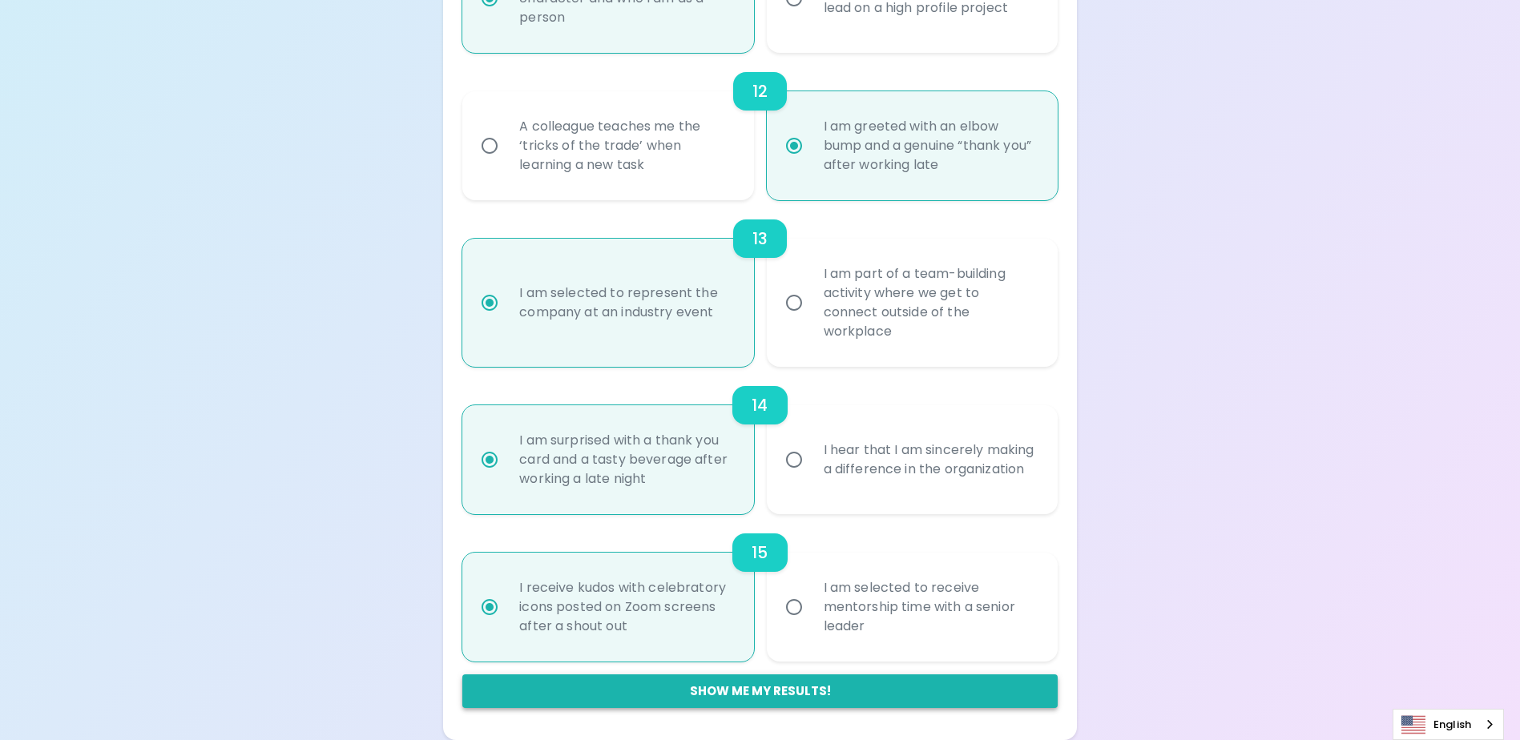
scroll to position [157, 0]
